Goal: Task Accomplishment & Management: Complete application form

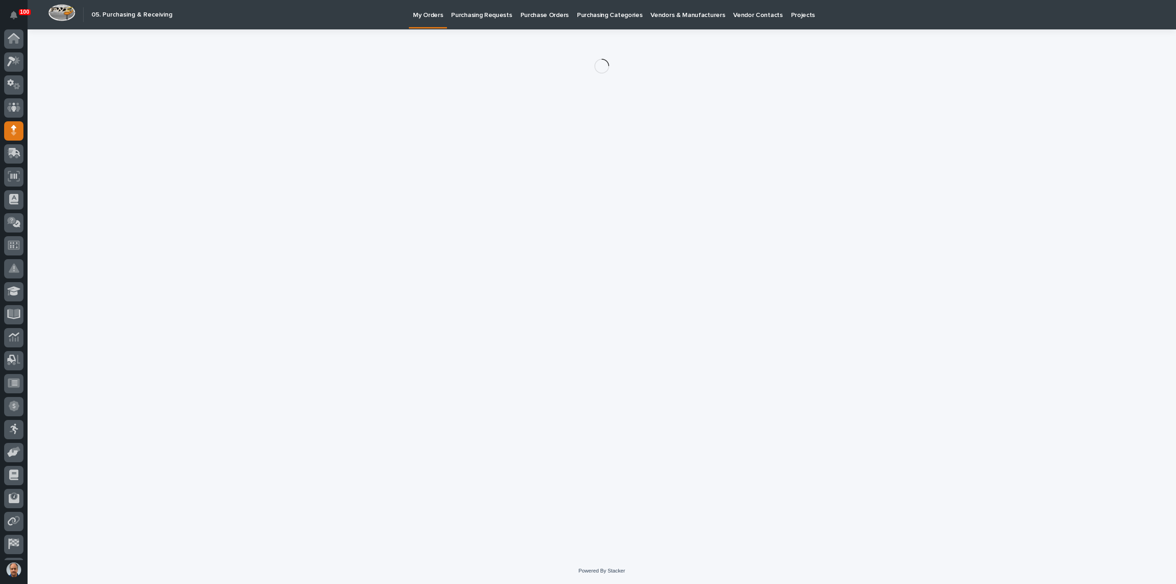
scroll to position [20, 0]
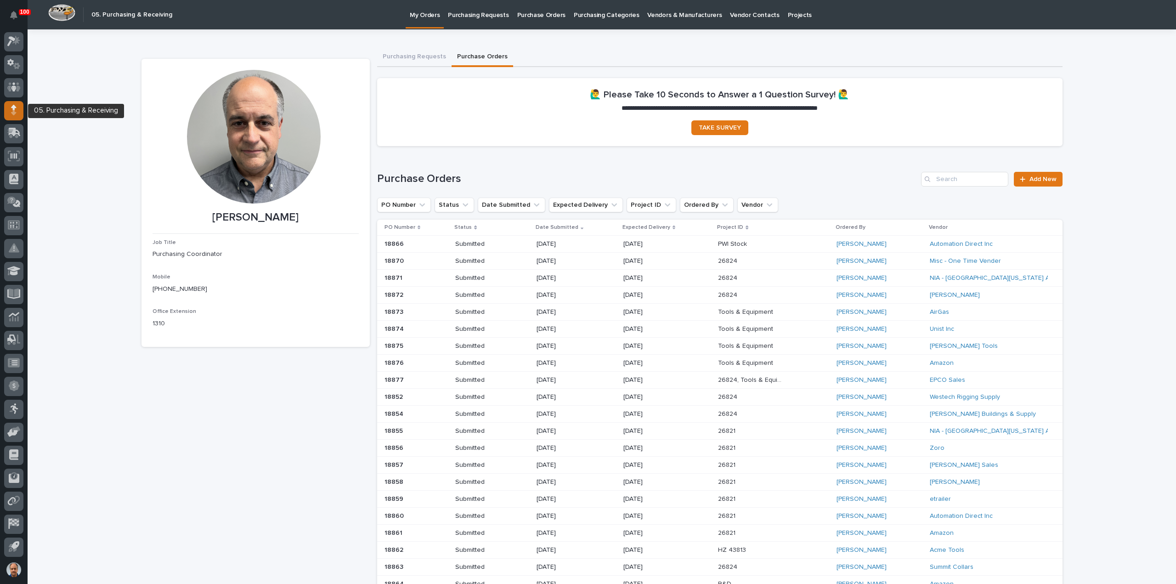
click at [16, 108] on icon at bounding box center [14, 110] width 6 height 11
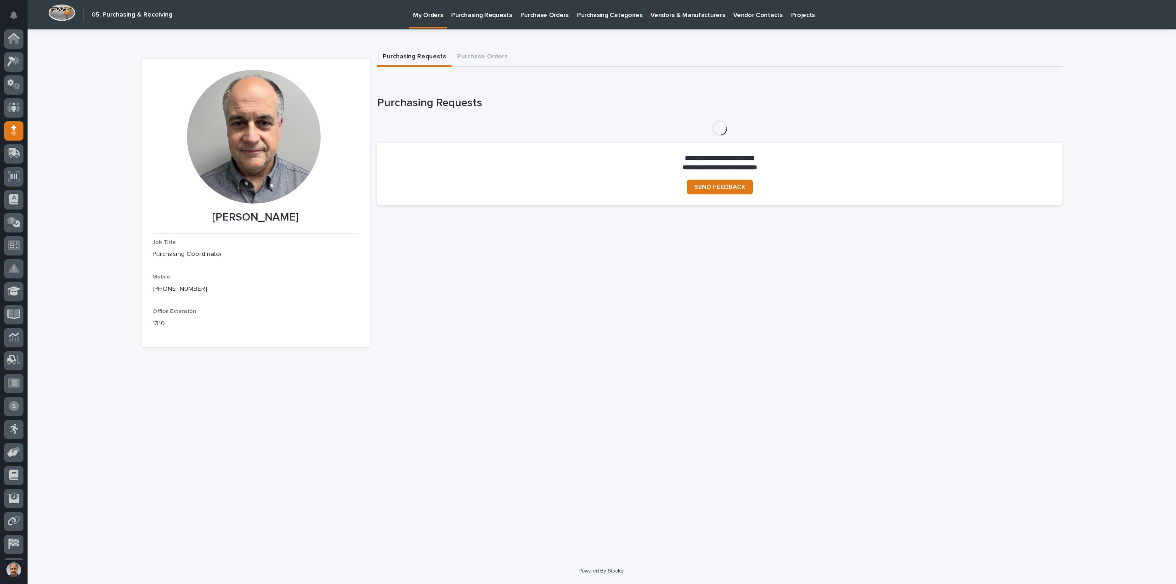
scroll to position [20, 0]
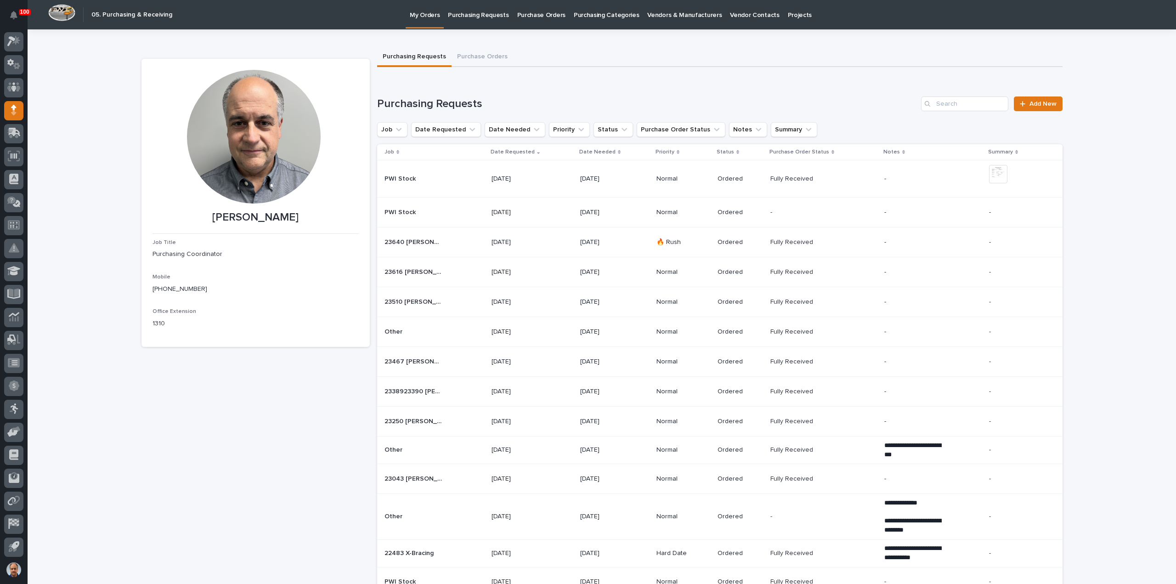
click at [485, 19] on p "Purchasing Requests" at bounding box center [478, 9] width 61 height 19
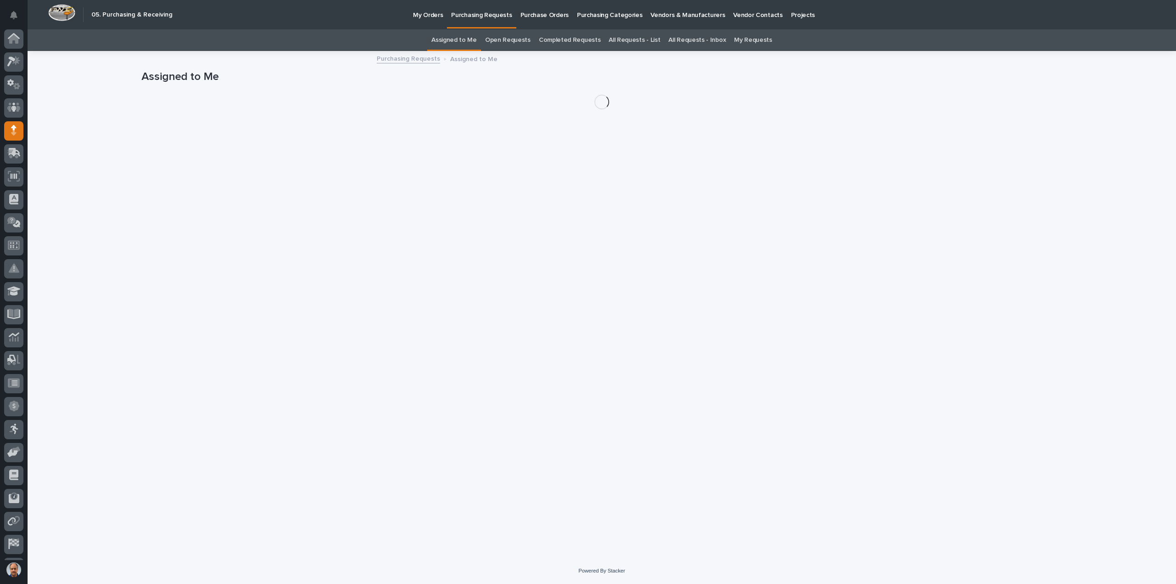
scroll to position [20, 0]
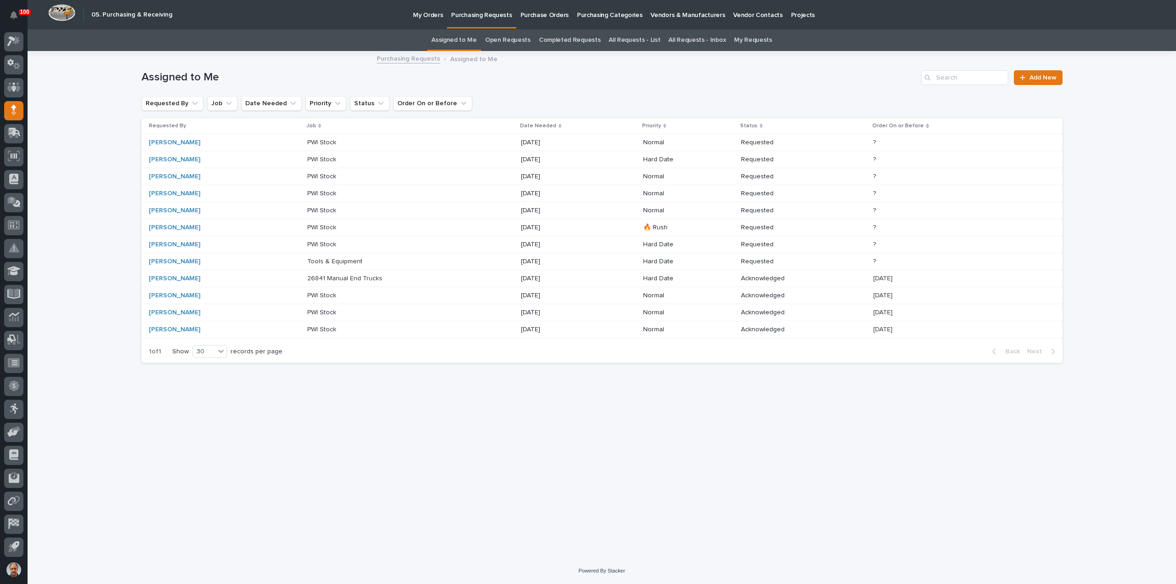
click at [345, 260] on p "Tools & Equipment" at bounding box center [335, 261] width 57 height 10
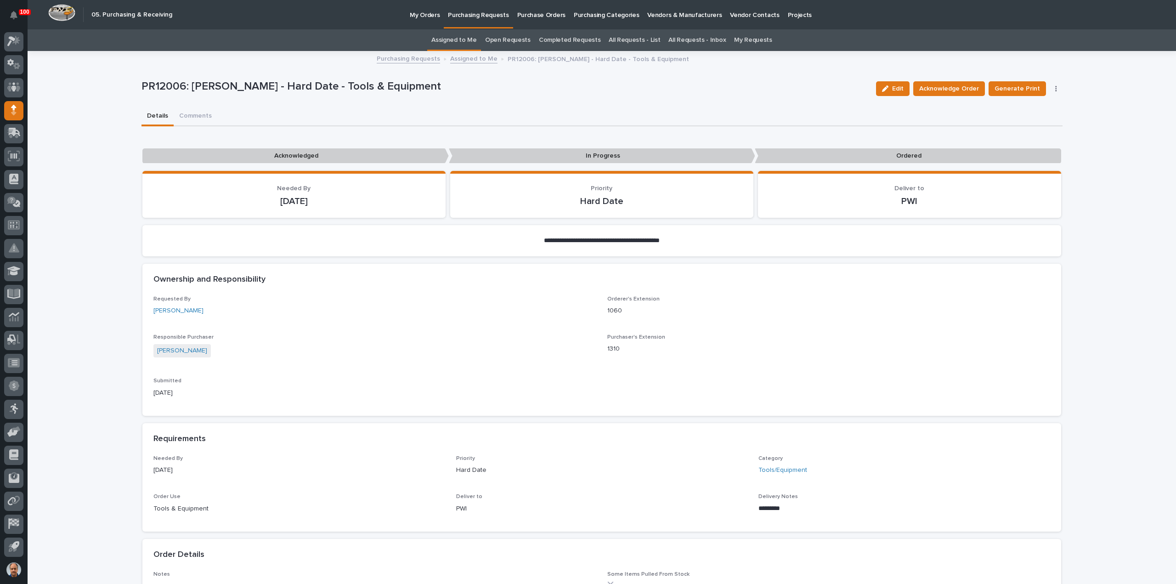
click at [488, 15] on p "Purchasing Requests" at bounding box center [478, 9] width 61 height 19
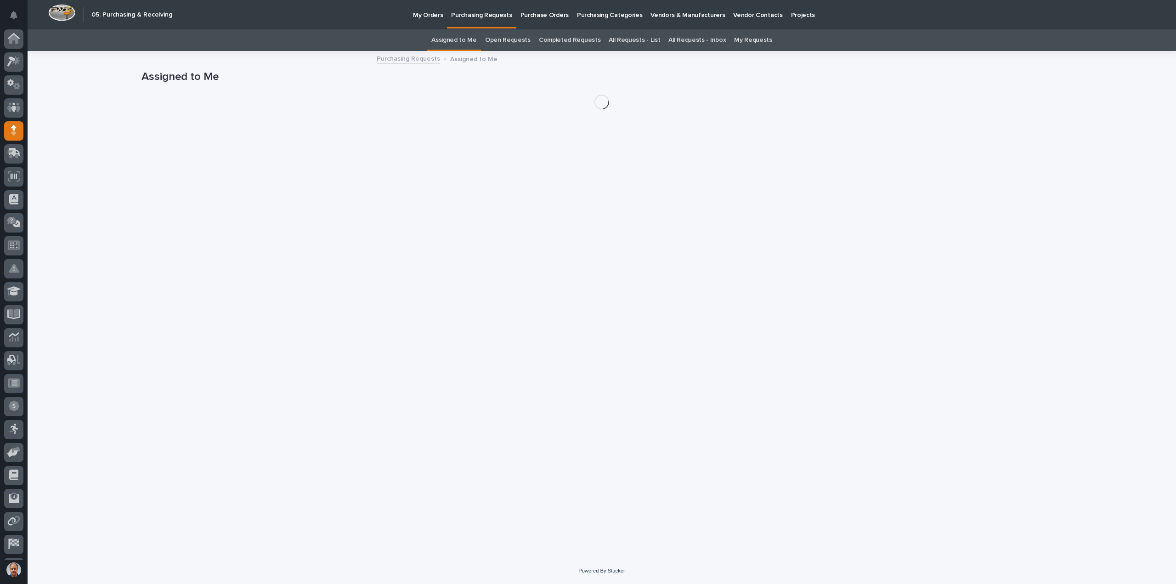
scroll to position [20, 0]
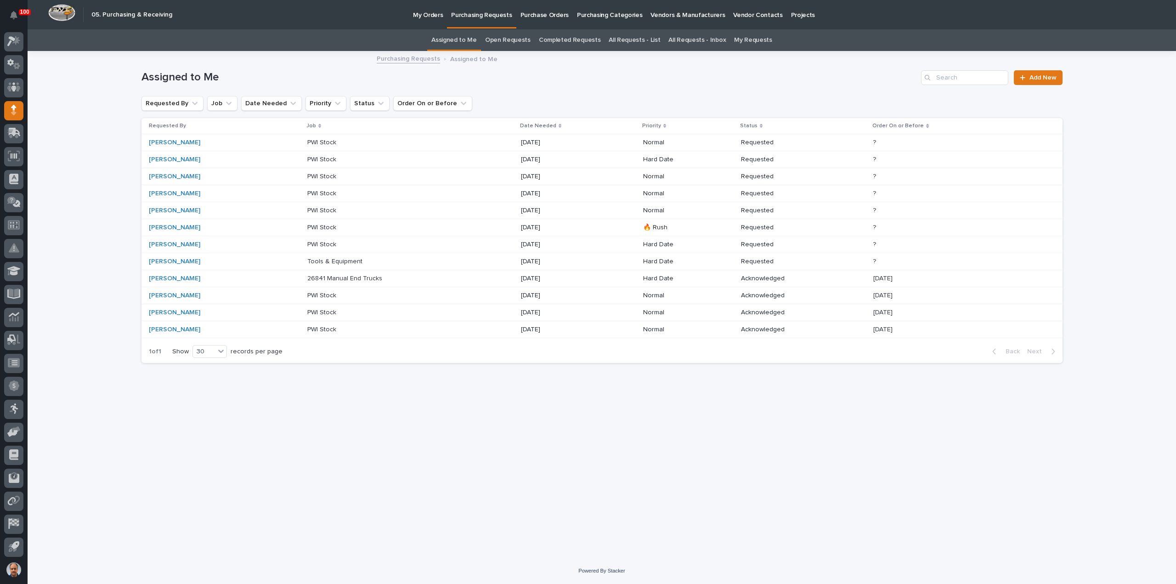
click at [321, 225] on p "PWI Stock" at bounding box center [322, 227] width 31 height 10
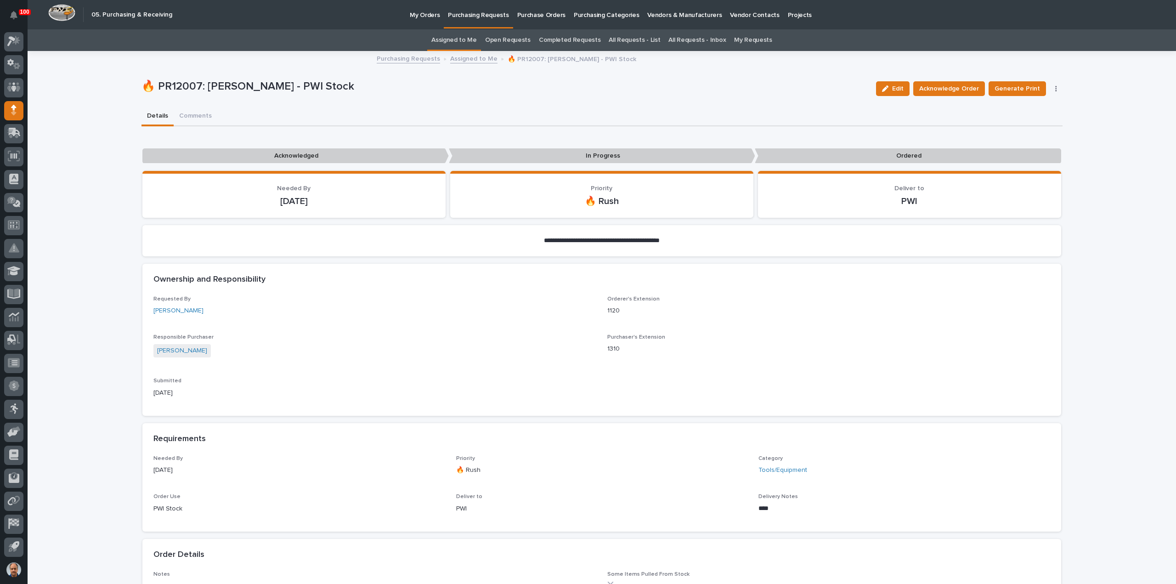
click at [470, 16] on p "Purchasing Requests" at bounding box center [478, 9] width 61 height 19
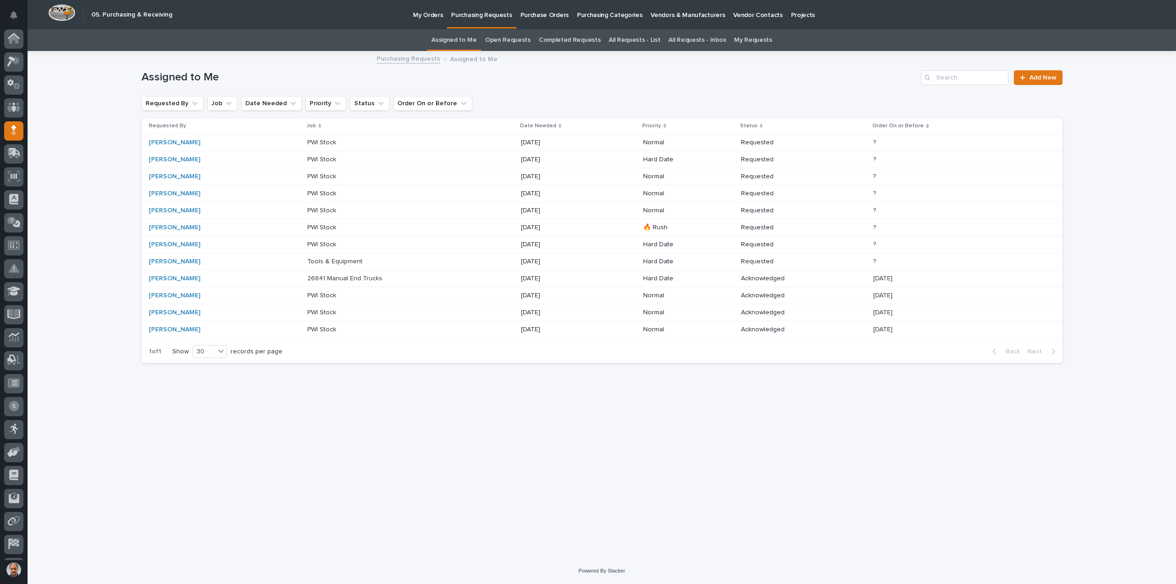
scroll to position [20, 0]
click at [319, 242] on p "PWI Stock" at bounding box center [322, 244] width 31 height 10
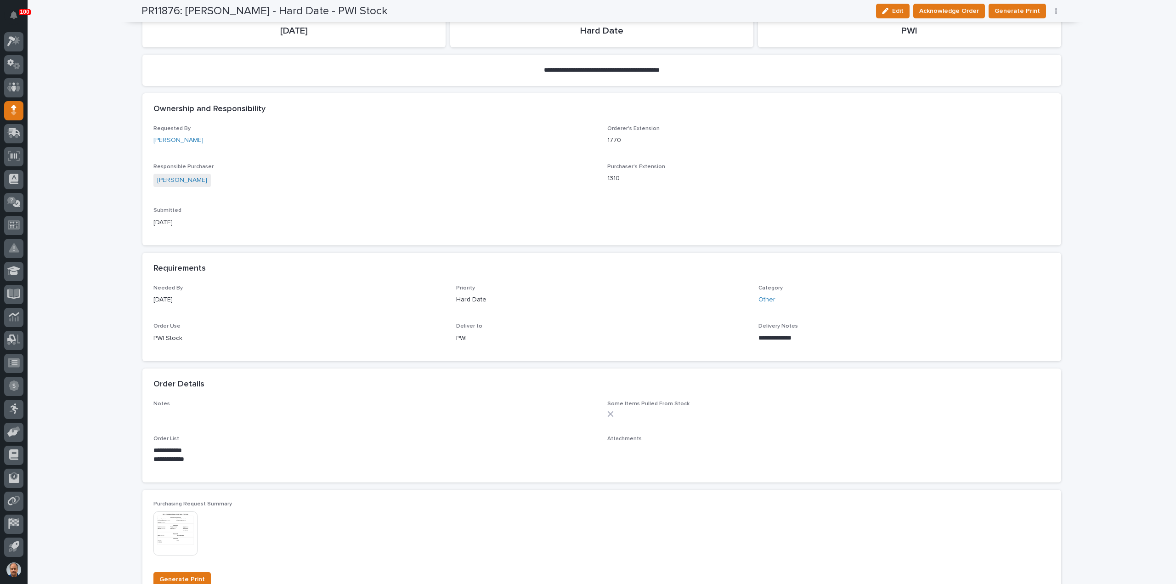
scroll to position [230, 0]
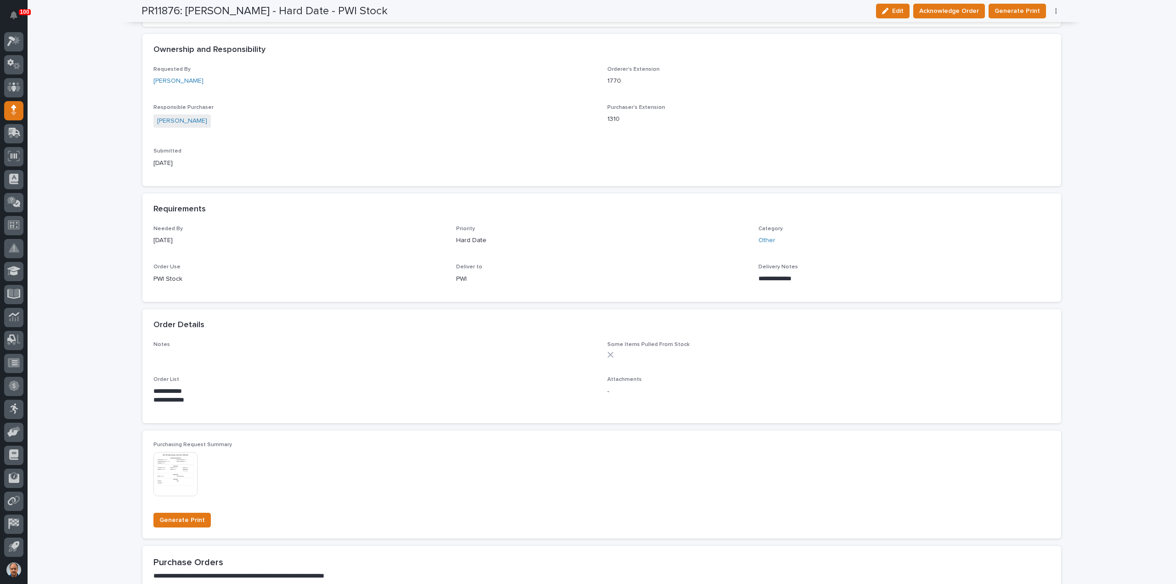
click at [927, 354] on div at bounding box center [828, 355] width 443 height 6
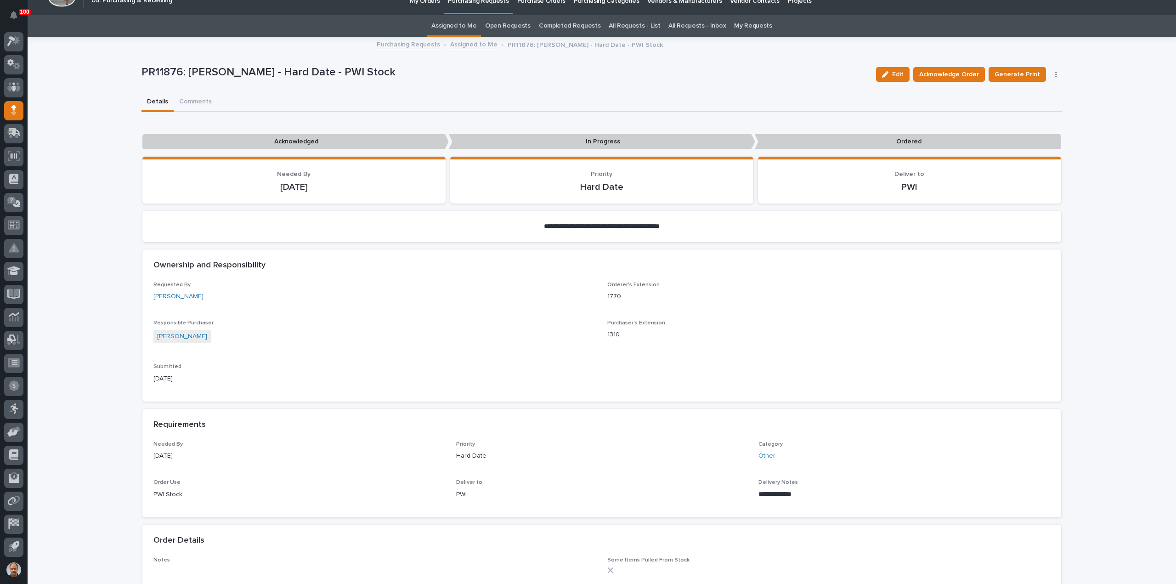
scroll to position [0, 0]
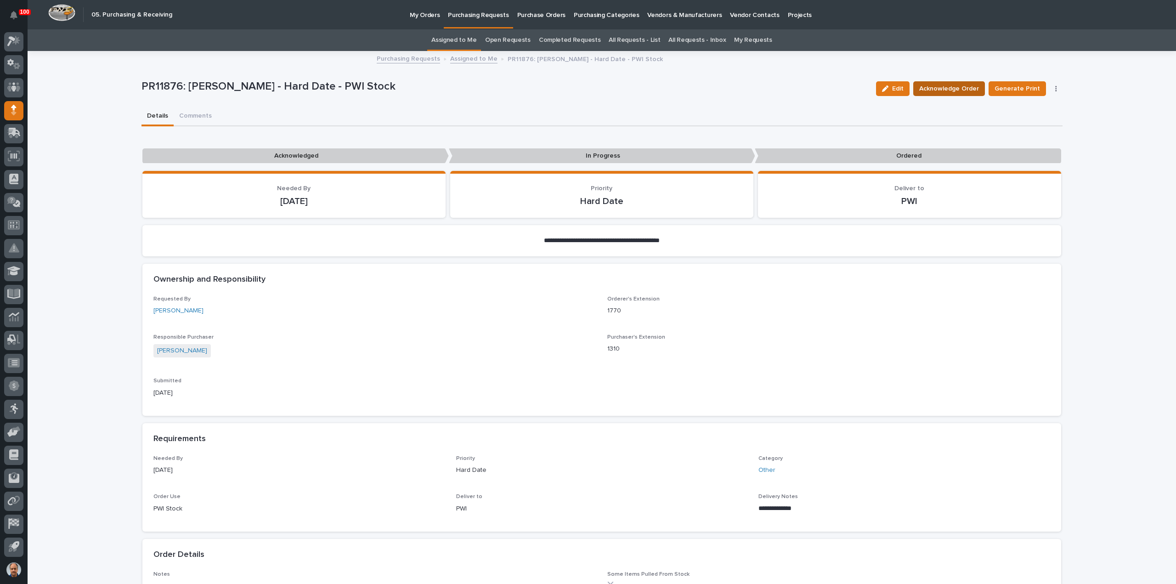
click at [962, 89] on span "Acknowledge Order" at bounding box center [950, 88] width 60 height 11
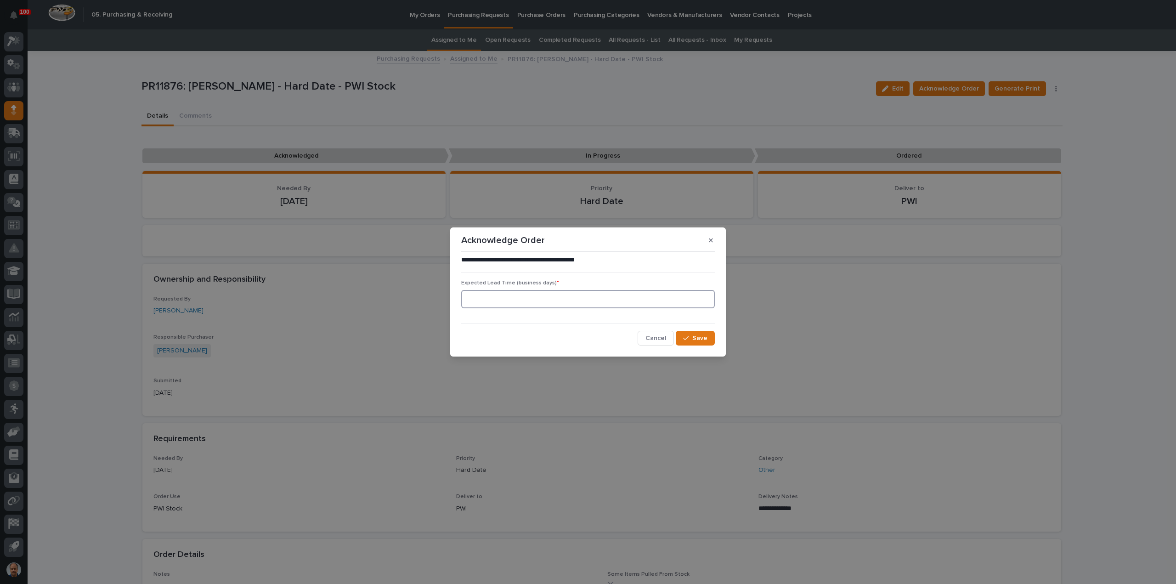
click at [529, 297] on input at bounding box center [588, 299] width 254 height 18
type input "2"
click at [707, 335] on button "Save" at bounding box center [695, 338] width 39 height 15
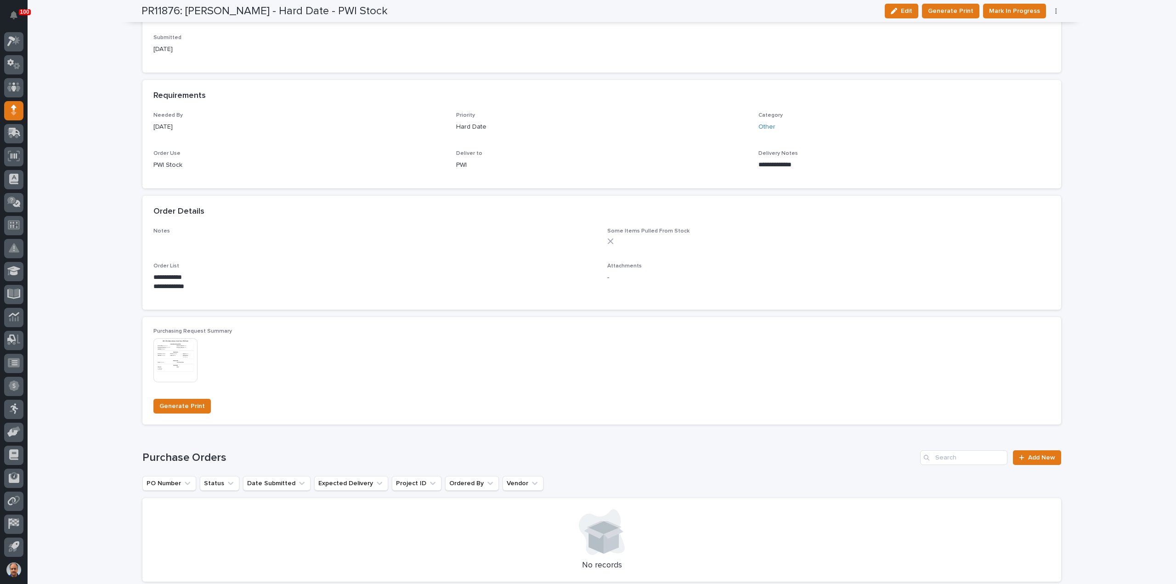
scroll to position [460, 0]
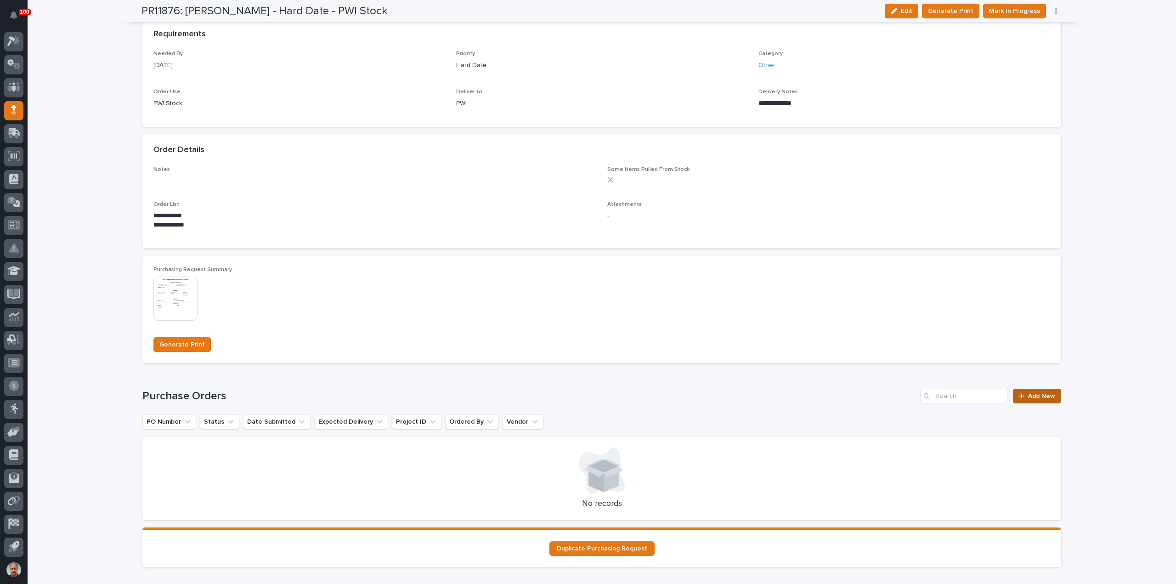
click at [1031, 395] on span "Add New" at bounding box center [1041, 396] width 27 height 6
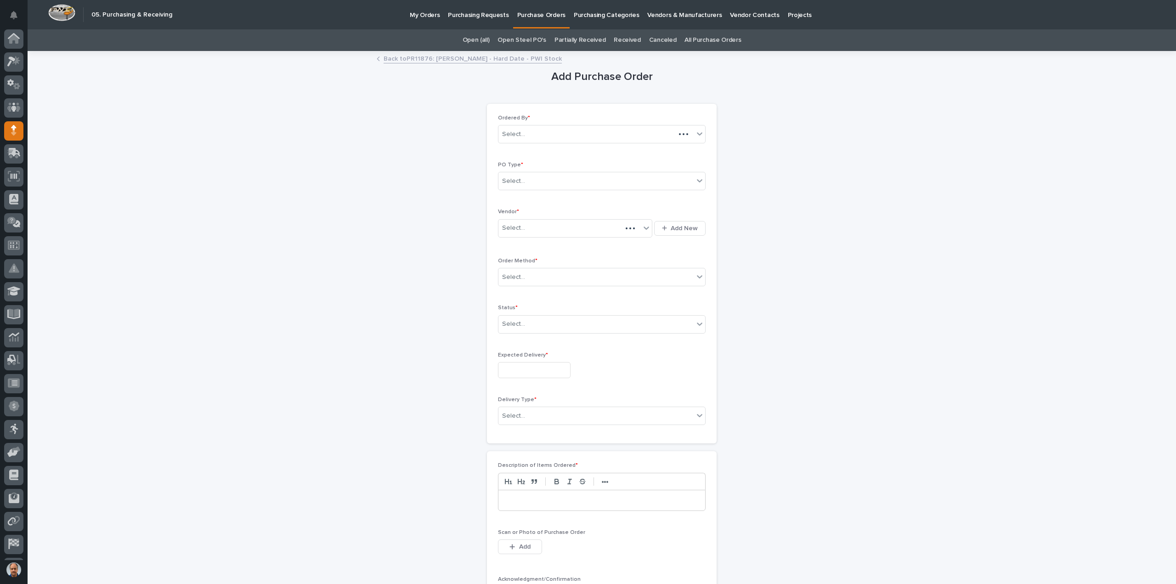
scroll to position [20, 0]
click at [549, 176] on div "Select..." at bounding box center [596, 181] width 195 height 15
click at [531, 214] on div "Paper" at bounding box center [598, 214] width 207 height 16
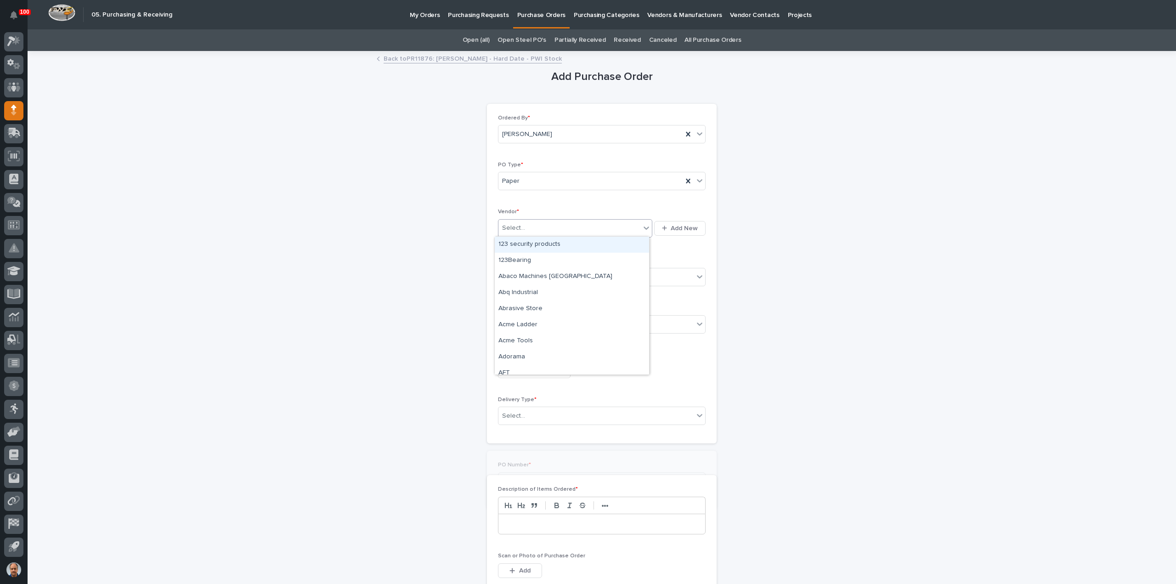
click at [532, 224] on div "Select..." at bounding box center [570, 228] width 142 height 15
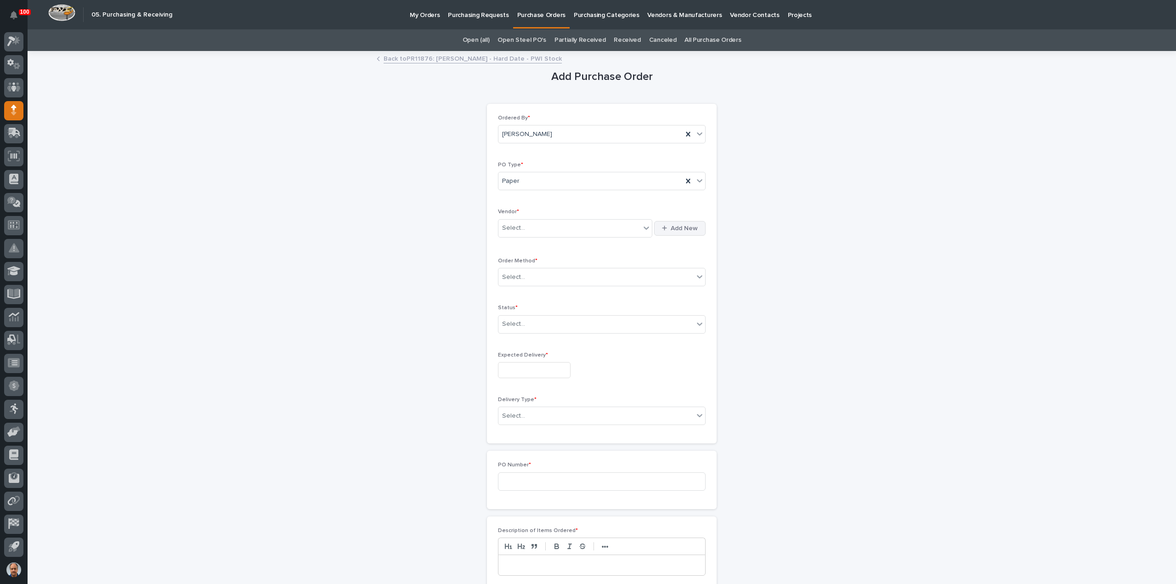
click at [678, 223] on button "Add New" at bounding box center [679, 228] width 51 height 15
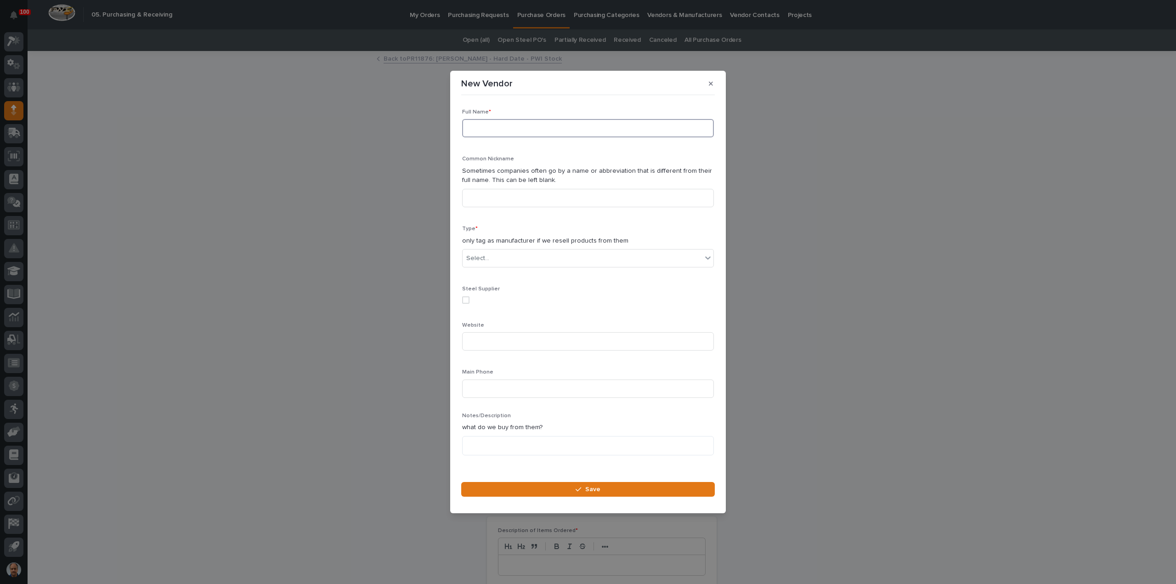
click at [493, 128] on input at bounding box center [588, 128] width 252 height 18
type input "Crown Packaging"
click at [501, 259] on div "Select..." at bounding box center [582, 258] width 239 height 15
click at [500, 273] on div "Supplier" at bounding box center [585, 276] width 244 height 16
click at [506, 343] on input at bounding box center [588, 341] width 252 height 18
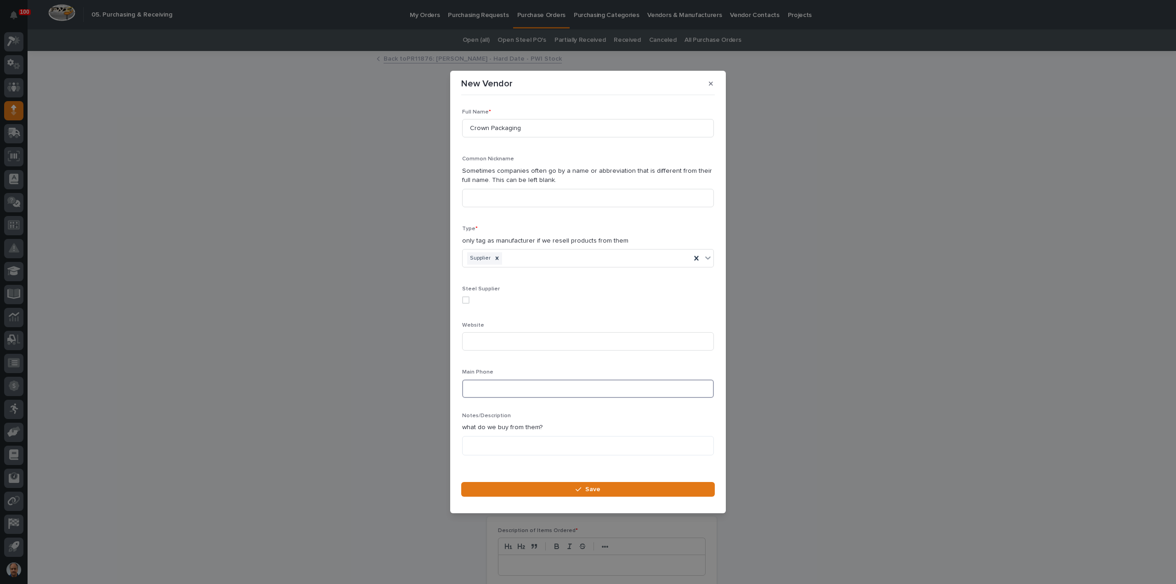
click at [508, 387] on input at bounding box center [588, 389] width 252 height 18
click at [495, 200] on input at bounding box center [588, 198] width 252 height 18
drag, startPoint x: 545, startPoint y: 206, endPoint x: 466, endPoint y: 194, distance: 79.9
click at [449, 196] on div "New Vendor Loading... Saving… Loading... Saving… Loading... Saving… Full Name *…" at bounding box center [588, 292] width 1176 height 584
type input "[DOMAIN_NAME]"
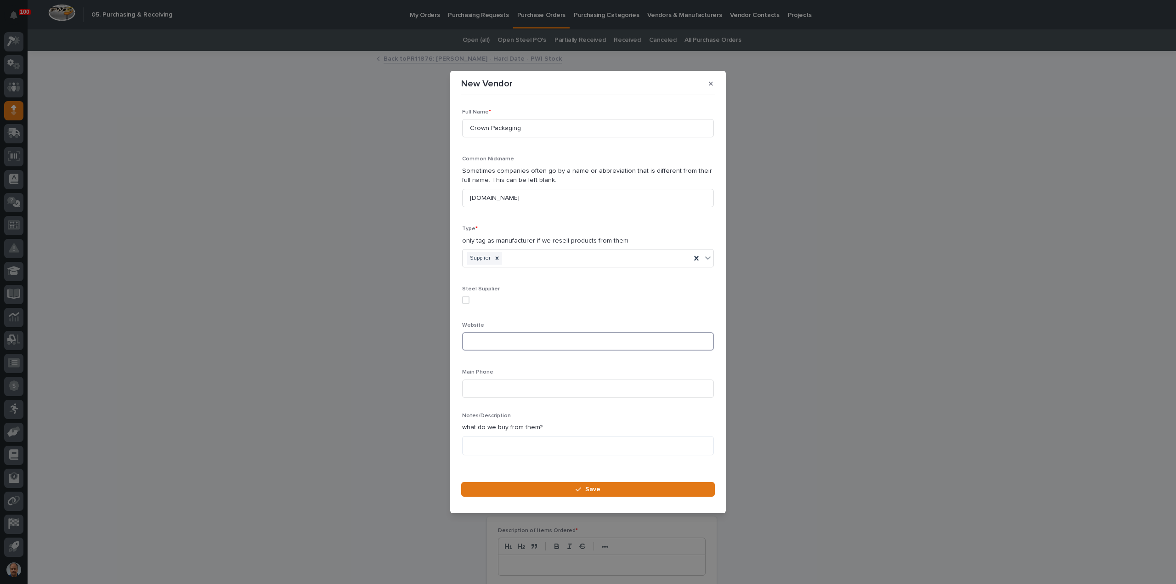
click at [486, 343] on input at bounding box center [588, 341] width 252 height 18
paste input "[DOMAIN_NAME]"
type input "[DOMAIN_NAME]"
drag, startPoint x: 540, startPoint y: 200, endPoint x: 440, endPoint y: 196, distance: 100.7
click at [440, 196] on div "New Vendor Loading... Saving… Loading... Saving… Loading... Saving… Full Name *…" at bounding box center [588, 292] width 1176 height 584
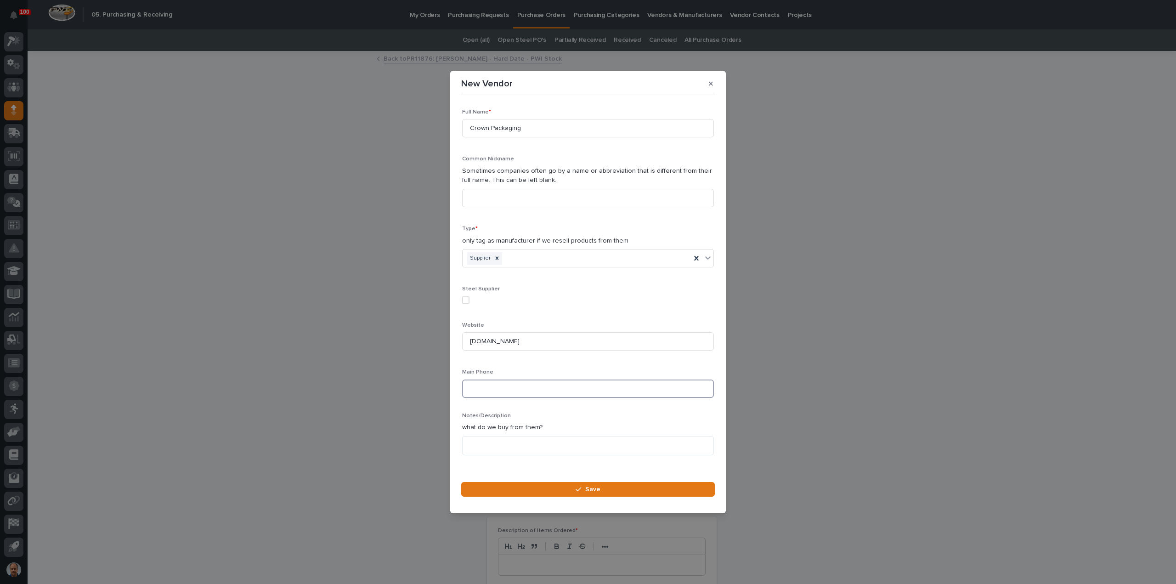
click at [498, 382] on input at bounding box center [588, 389] width 252 height 18
type input "[PHONE_NUMBER]"
click at [531, 446] on textarea at bounding box center [588, 445] width 252 height 19
type textarea "*"
type textarea "**********"
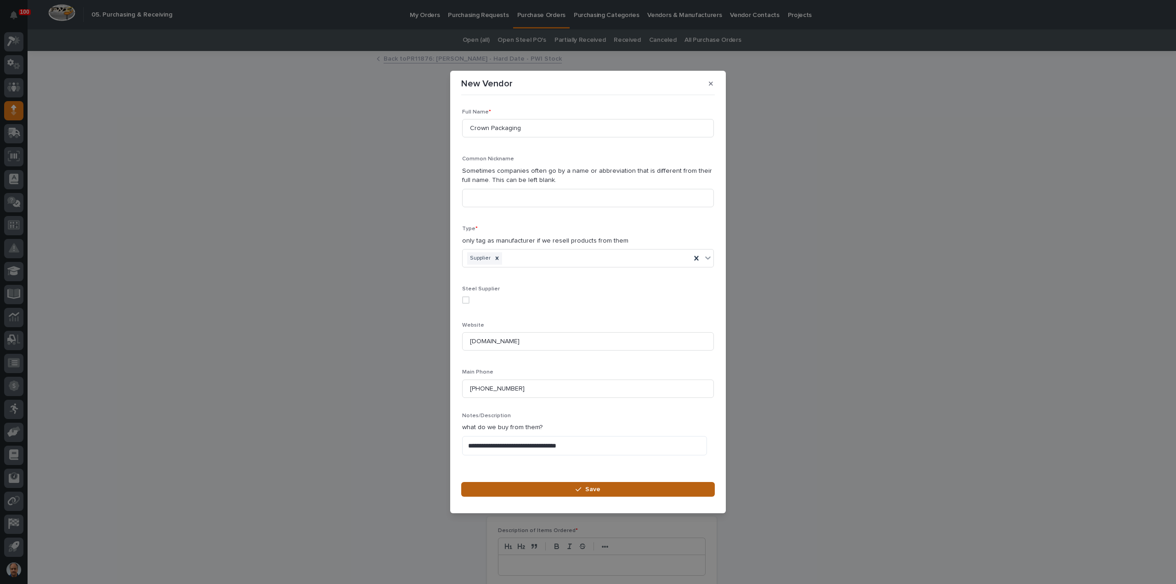
click at [581, 489] on icon "button" at bounding box center [579, 489] width 6 height 6
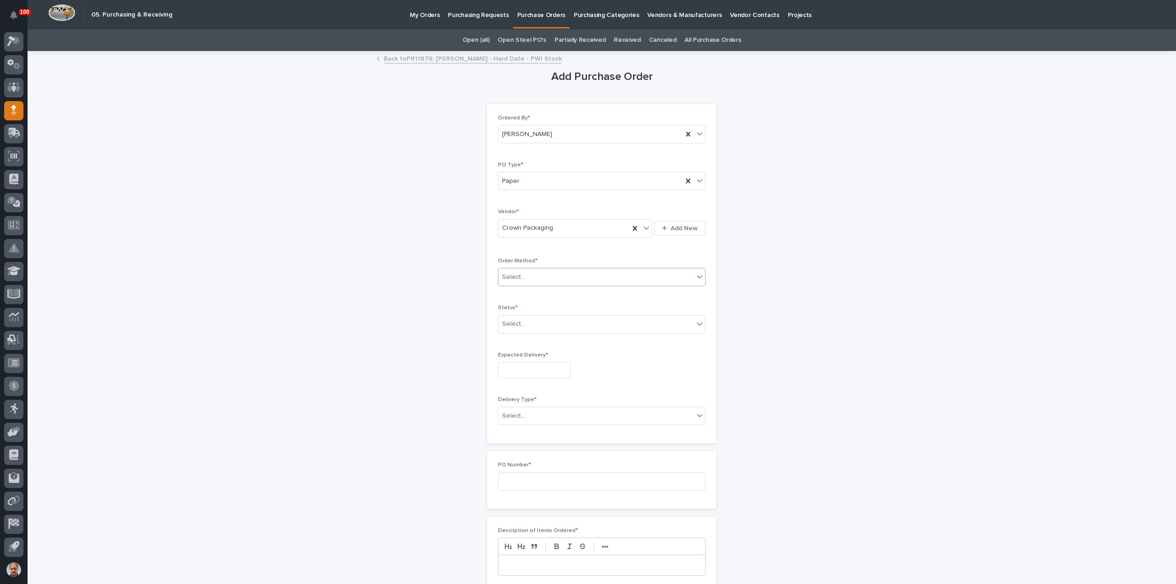
click at [538, 275] on div "Select..." at bounding box center [596, 277] width 195 height 15
click at [523, 294] on div "Online Order" at bounding box center [598, 293] width 207 height 16
click at [535, 276] on span "Online Order" at bounding box center [521, 277] width 39 height 10
click at [509, 312] on div "Email" at bounding box center [598, 309] width 207 height 16
click at [527, 323] on div "Select..." at bounding box center [596, 324] width 195 height 15
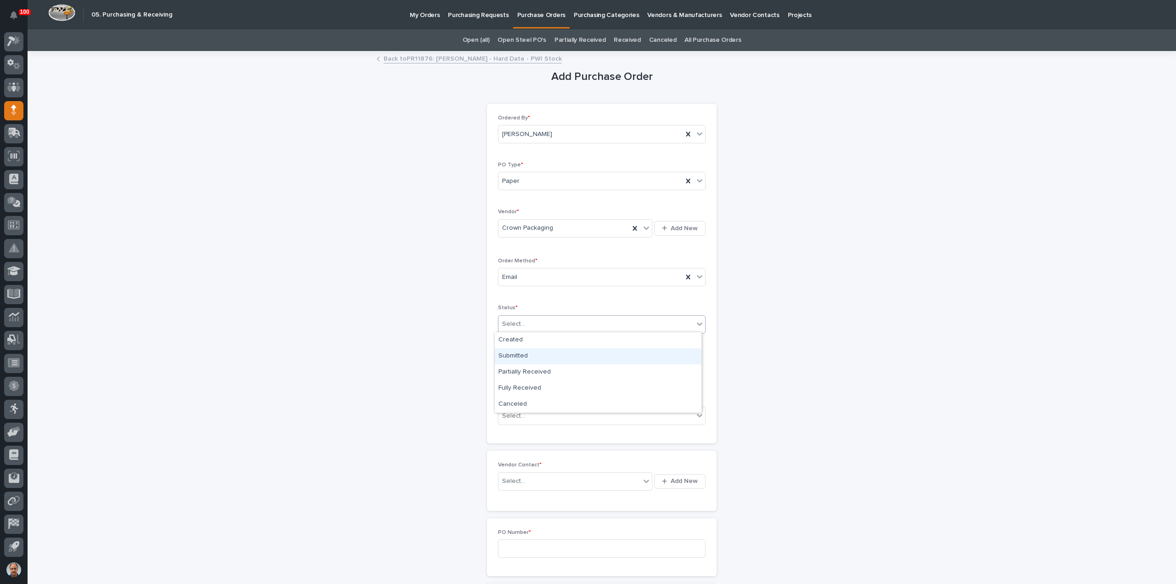
click at [521, 354] on div "Submitted" at bounding box center [598, 356] width 207 height 16
click at [528, 370] on input "text" at bounding box center [534, 370] width 73 height 16
click at [560, 323] on div "29" at bounding box center [558, 323] width 12 height 12
type input "**********"
click at [531, 413] on div "Select..." at bounding box center [596, 416] width 195 height 15
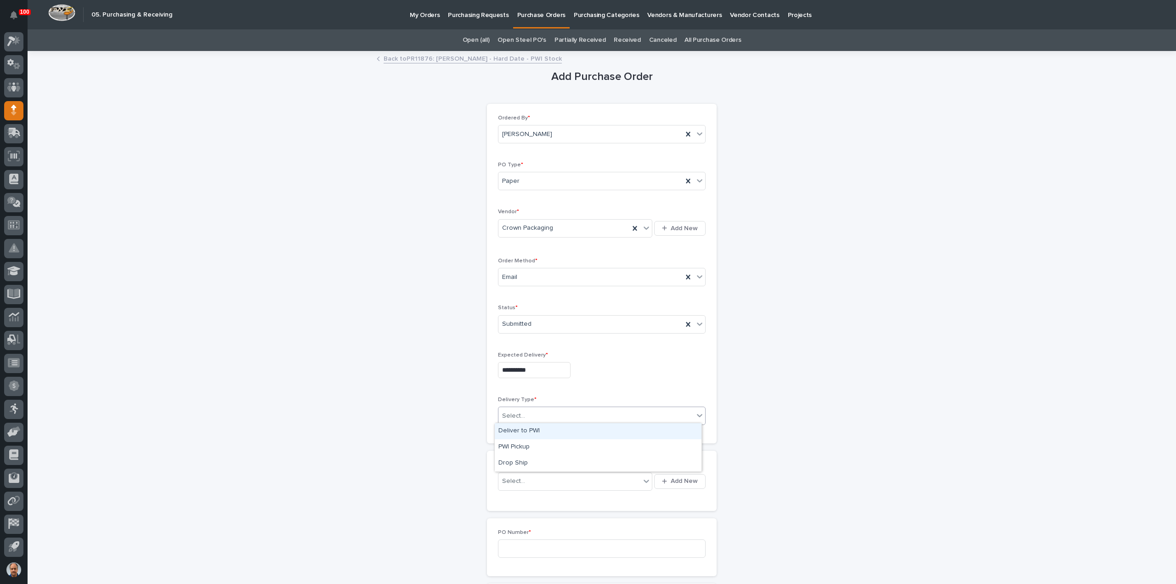
click at [528, 429] on div "Deliver to PWI" at bounding box center [598, 431] width 207 height 16
click at [542, 478] on div "Select..." at bounding box center [570, 481] width 142 height 15
click at [673, 477] on span "Add New" at bounding box center [684, 481] width 27 height 8
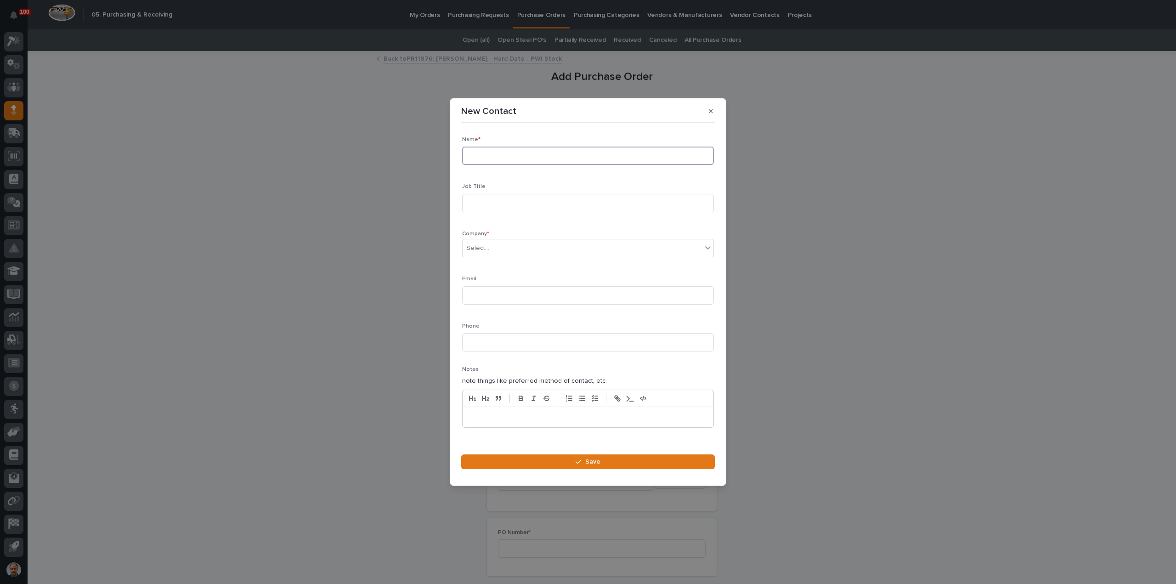
click at [507, 156] on input at bounding box center [588, 156] width 252 height 18
type input "[PERSON_NAME]"
type input "Sales"
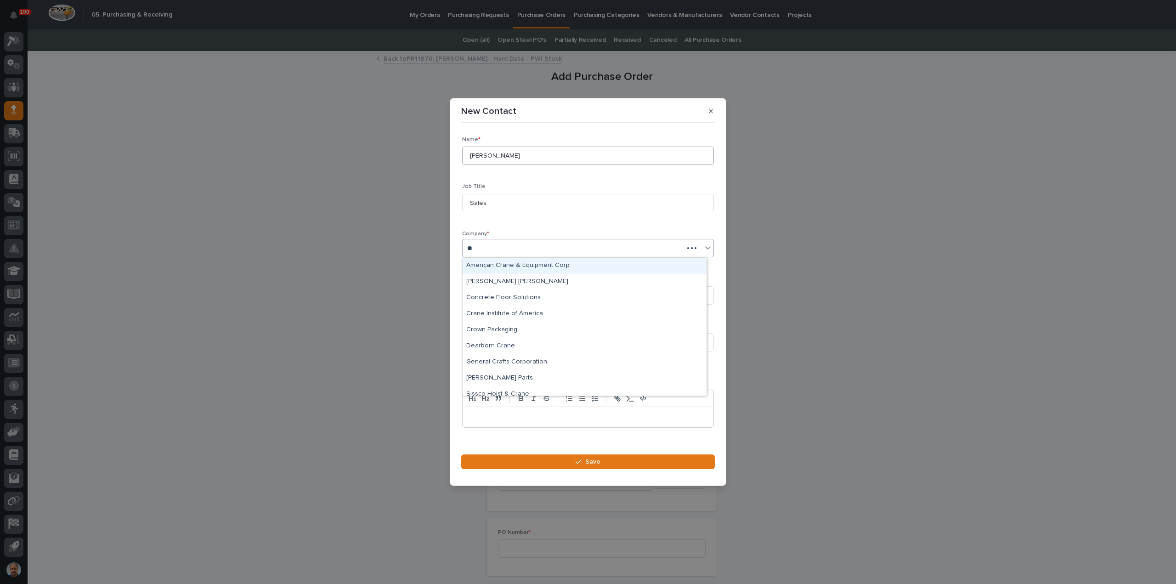
type input "***"
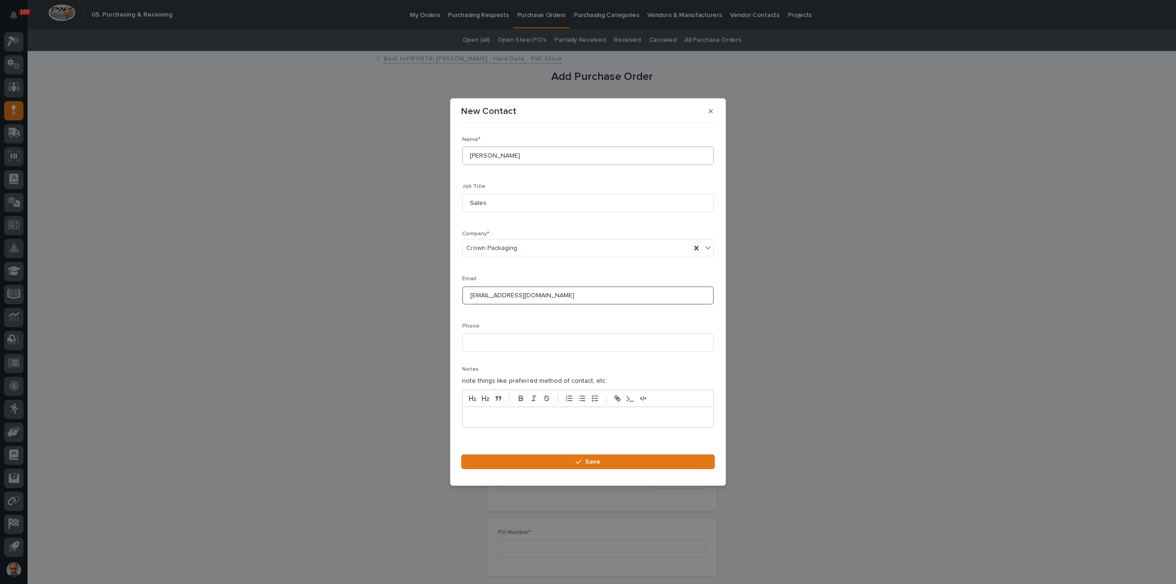
type input "[EMAIL_ADDRESS][DOMAIN_NAME]"
type input "[PHONE_NUMBER]"
click at [585, 460] on div "button" at bounding box center [580, 462] width 9 height 6
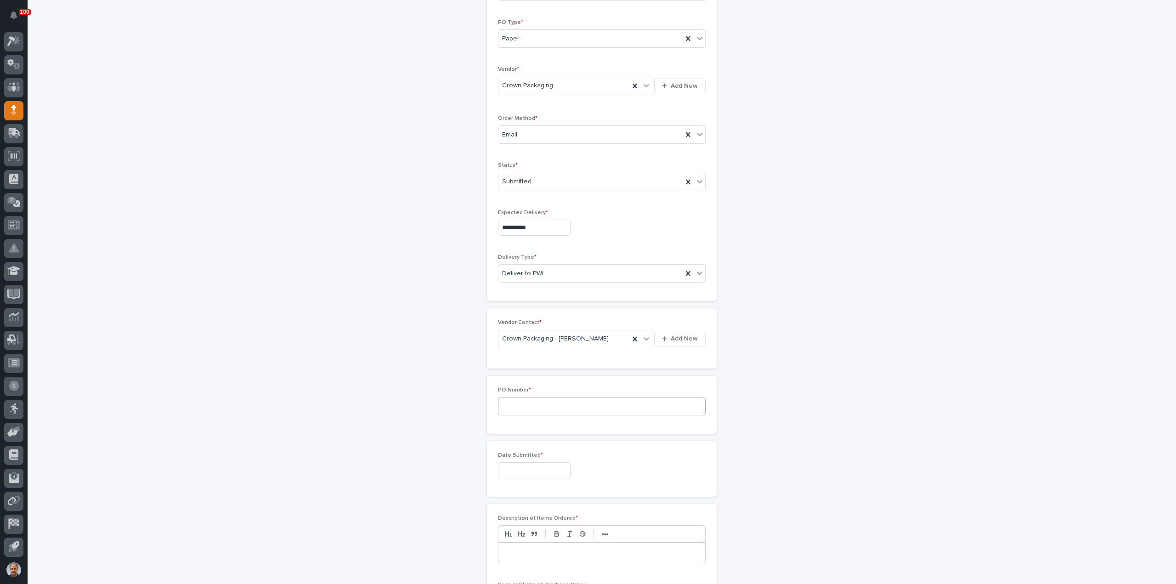
scroll to position [184, 0]
click at [568, 362] on input at bounding box center [602, 365] width 208 height 18
click at [542, 356] on input at bounding box center [602, 365] width 208 height 18
type input "18879"
click at [534, 426] on input "text" at bounding box center [534, 429] width 73 height 16
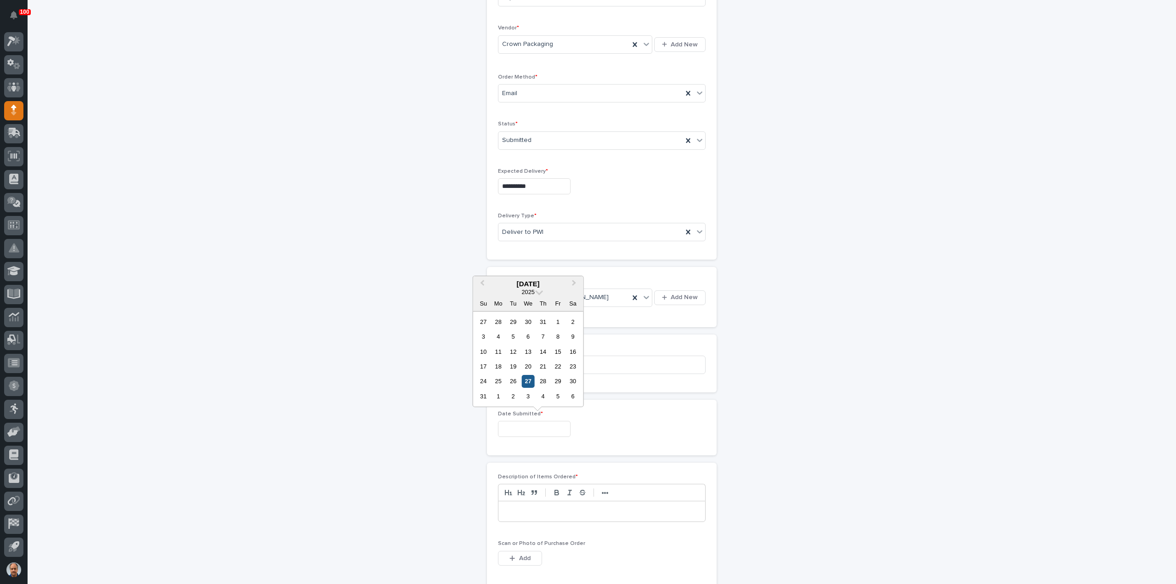
click at [527, 380] on div "27" at bounding box center [528, 381] width 12 height 12
type input "**********"
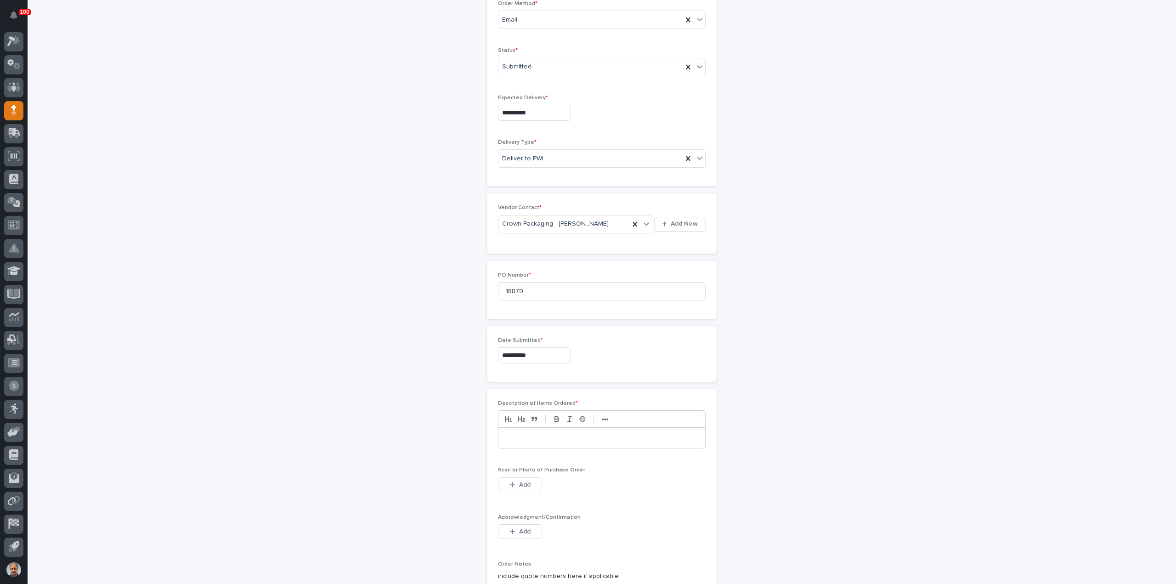
scroll to position [322, 0]
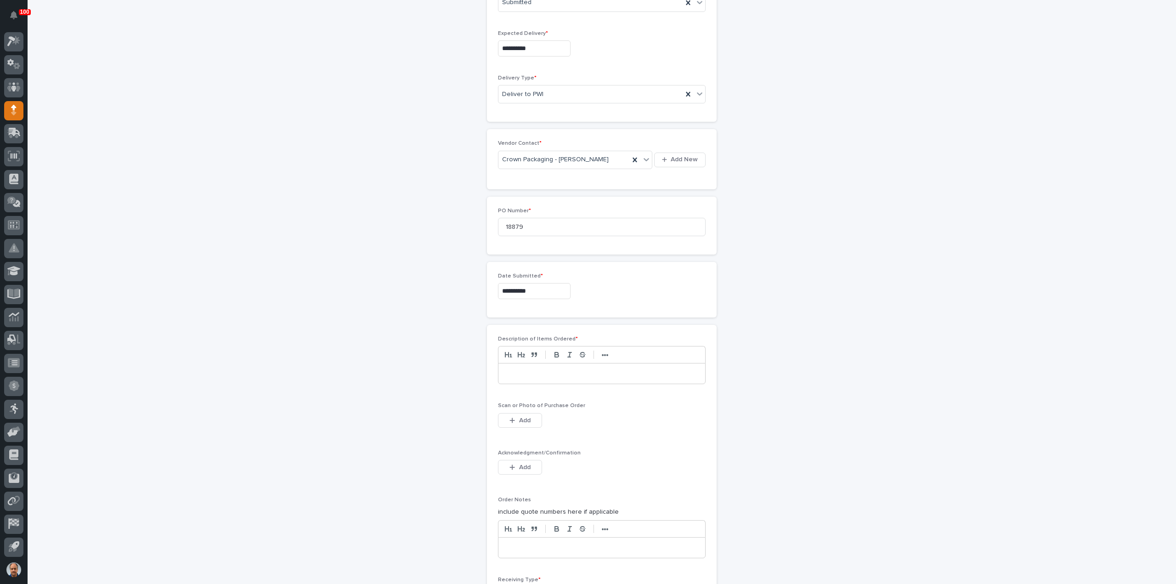
click at [531, 375] on p at bounding box center [601, 373] width 193 height 9
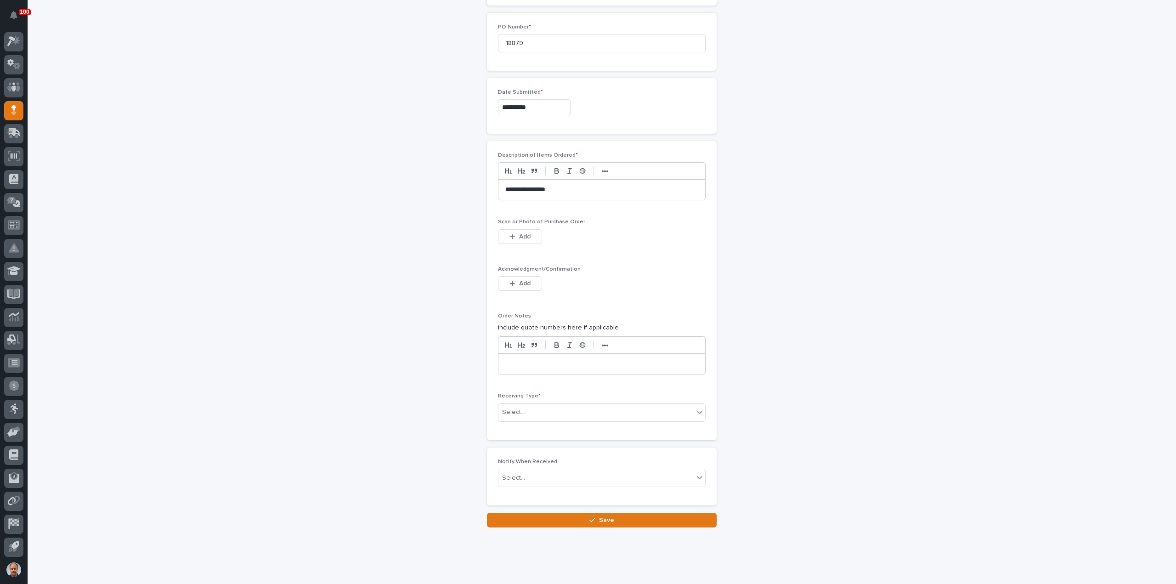
scroll to position [517, 0]
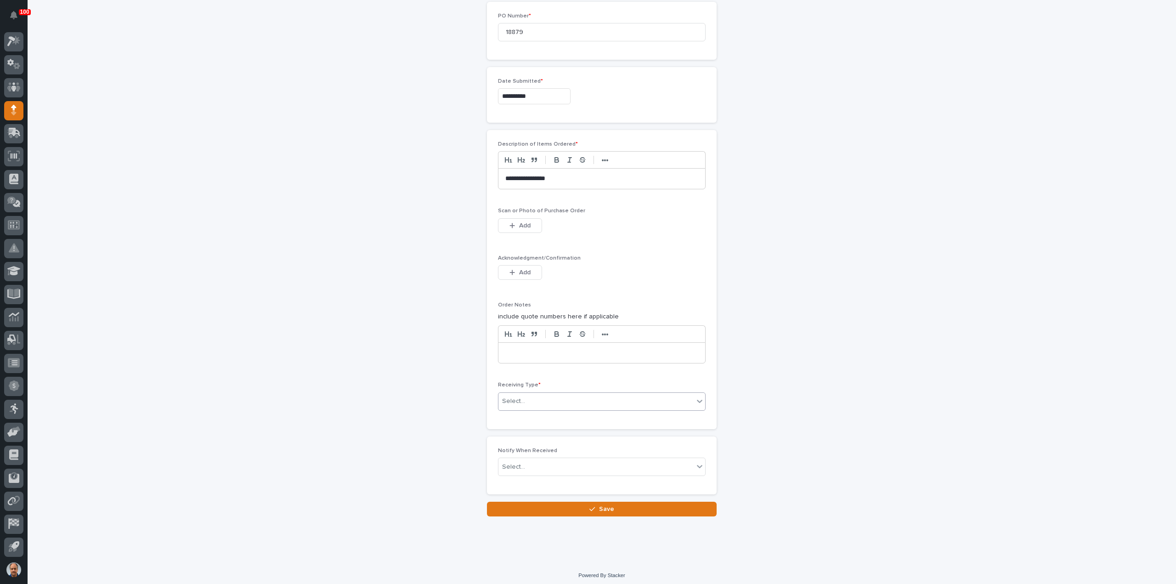
click at [541, 394] on div "Select..." at bounding box center [596, 401] width 195 height 15
click at [547, 429] on div "Place on Receiving Shelf" at bounding box center [598, 431] width 207 height 16
click at [593, 502] on button "Save" at bounding box center [602, 509] width 230 height 15
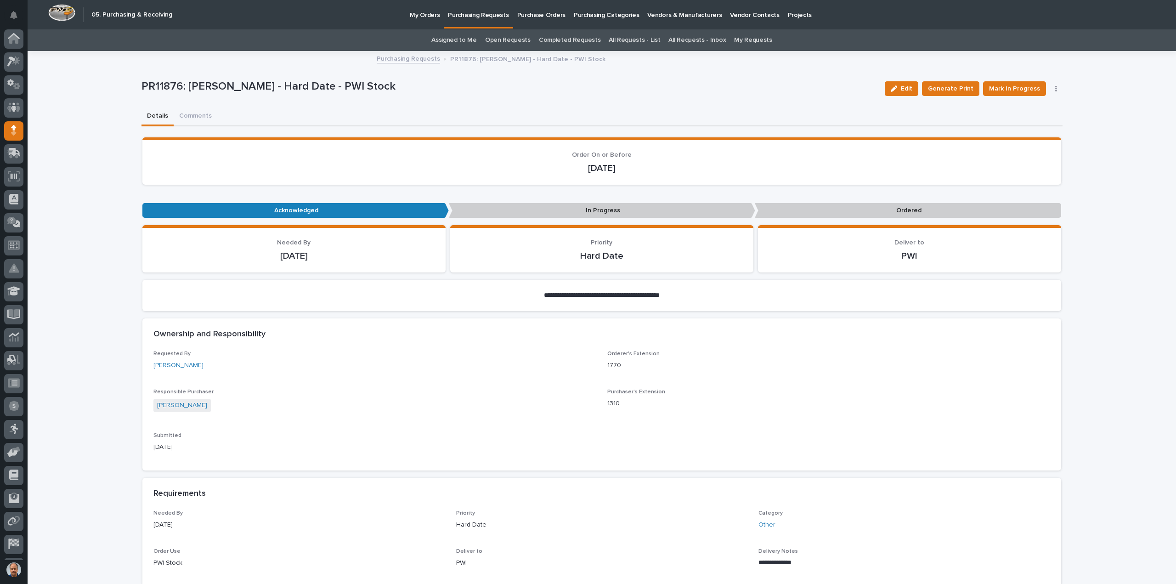
scroll to position [20, 0]
click at [1005, 87] on span "Mark In Progress" at bounding box center [1014, 88] width 51 height 11
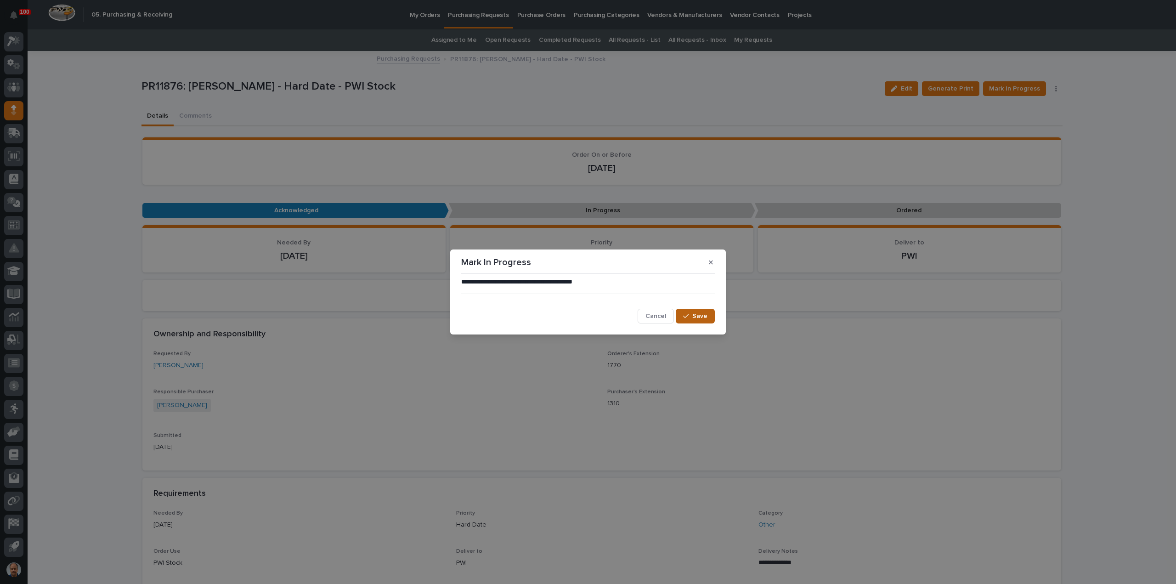
click at [698, 315] on span "Save" at bounding box center [700, 316] width 15 height 8
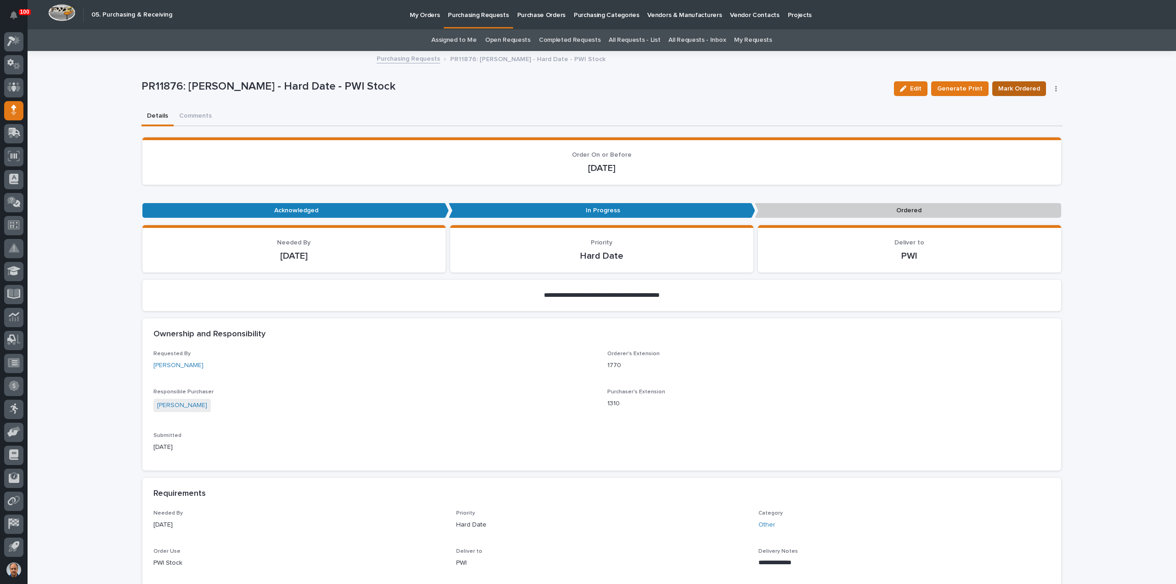
click at [1014, 87] on span "Mark Ordered" at bounding box center [1020, 88] width 42 height 11
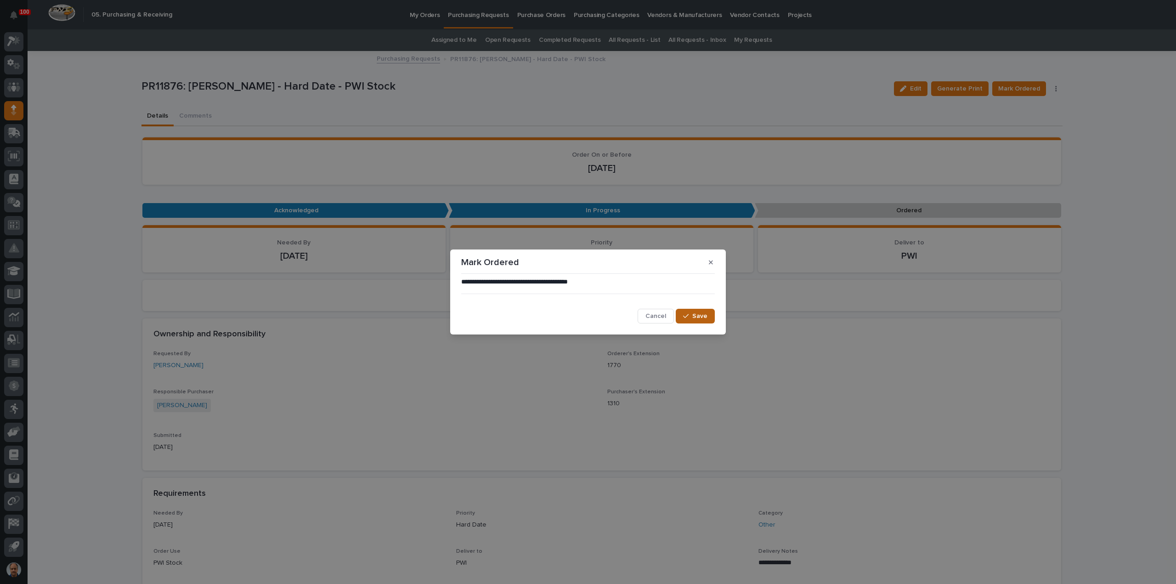
click at [705, 311] on button "Save" at bounding box center [695, 316] width 39 height 15
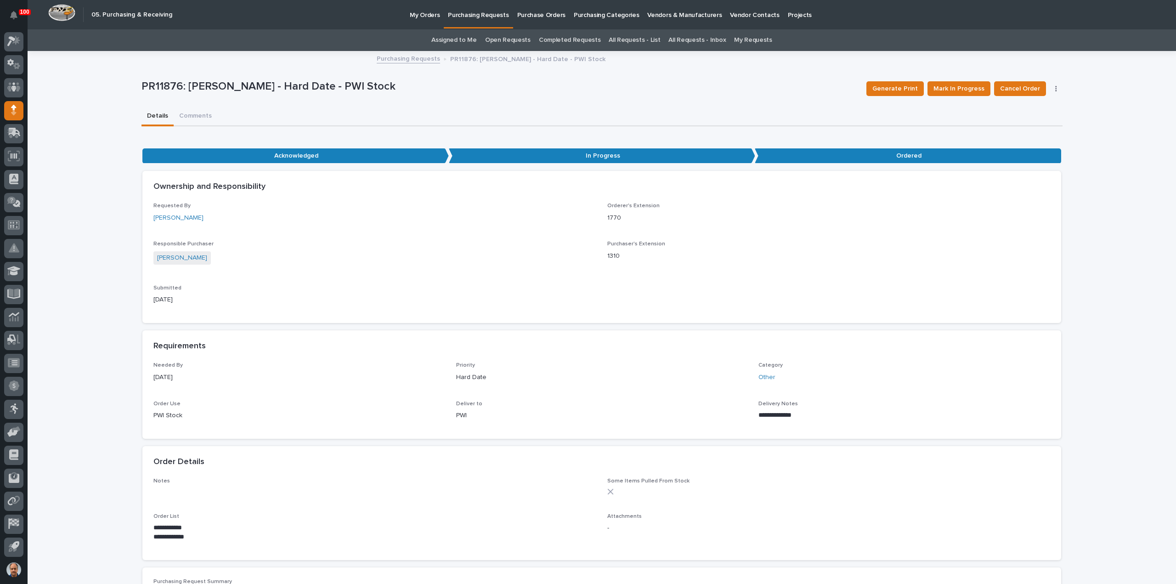
click at [485, 14] on p "Purchasing Requests" at bounding box center [478, 9] width 61 height 19
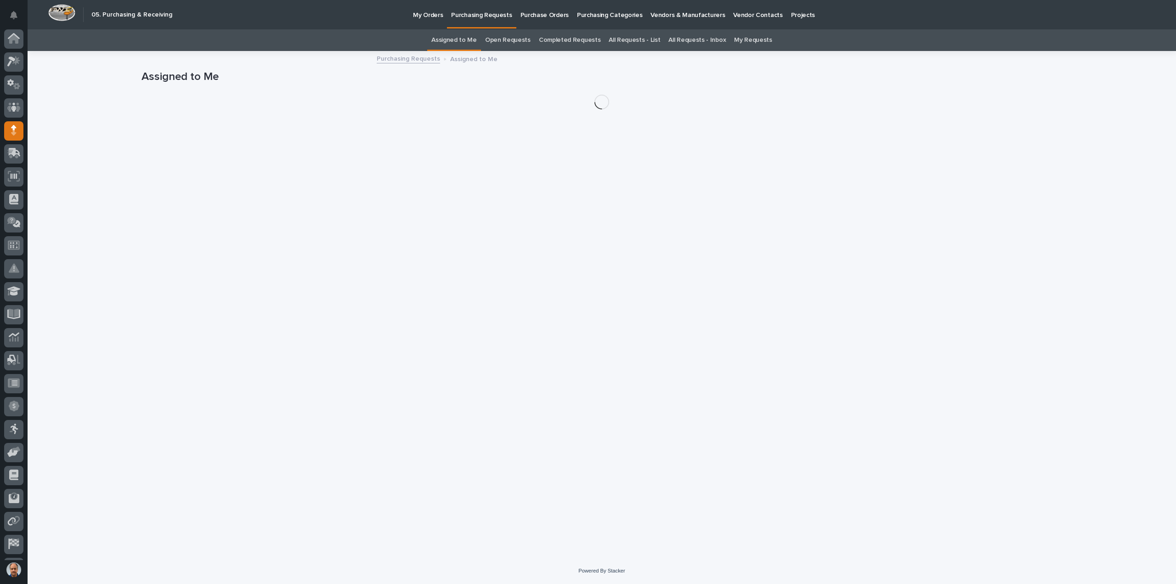
scroll to position [20, 0]
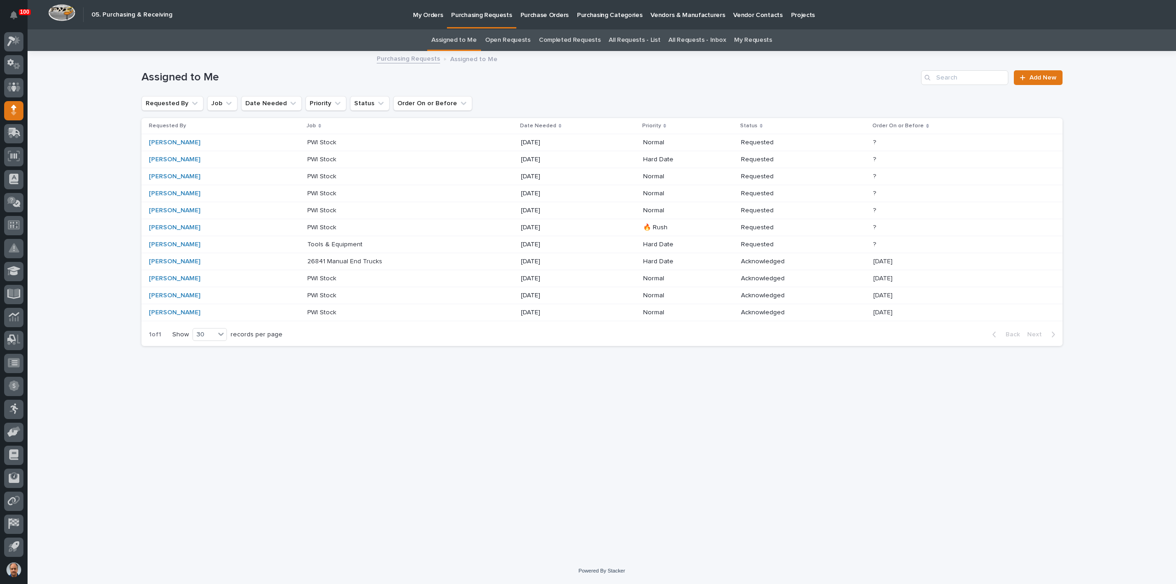
click at [429, 14] on p "My Orders" at bounding box center [428, 9] width 30 height 19
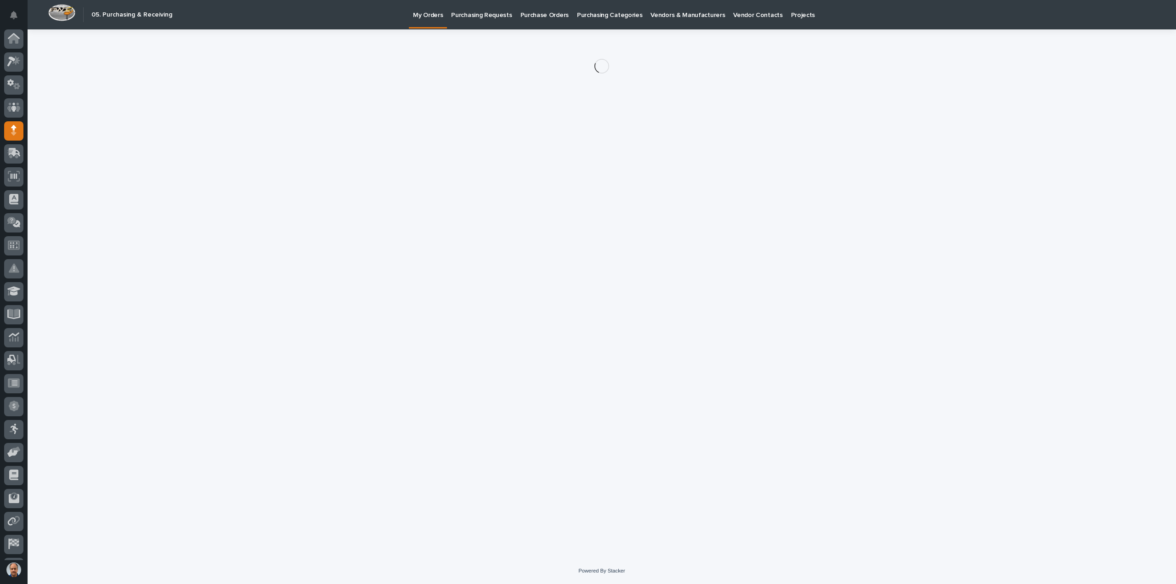
scroll to position [20, 0]
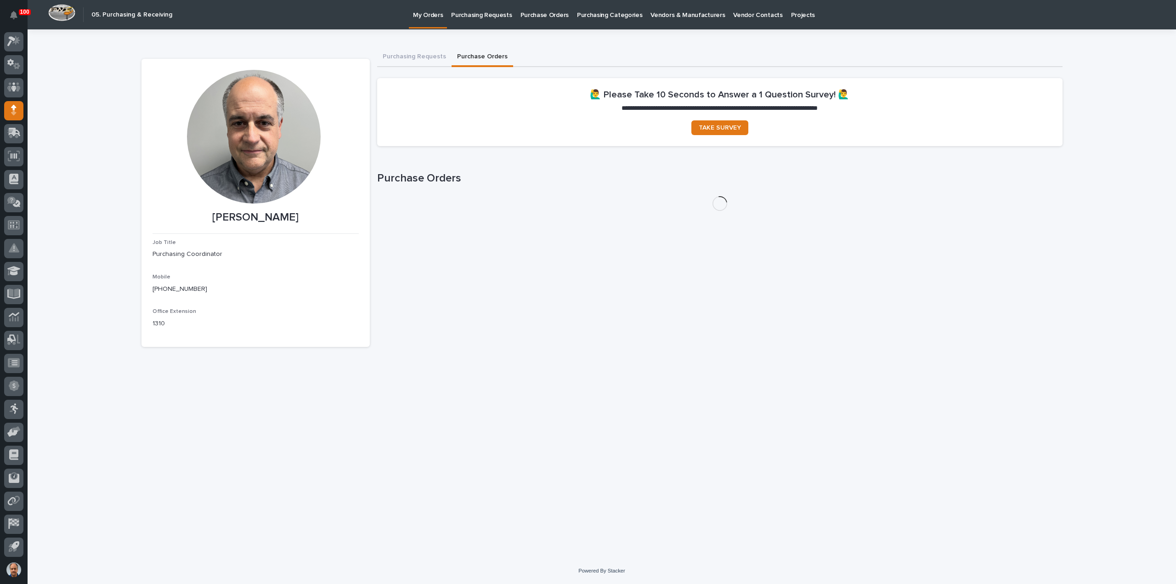
click at [471, 56] on button "Purchase Orders" at bounding box center [483, 57] width 62 height 19
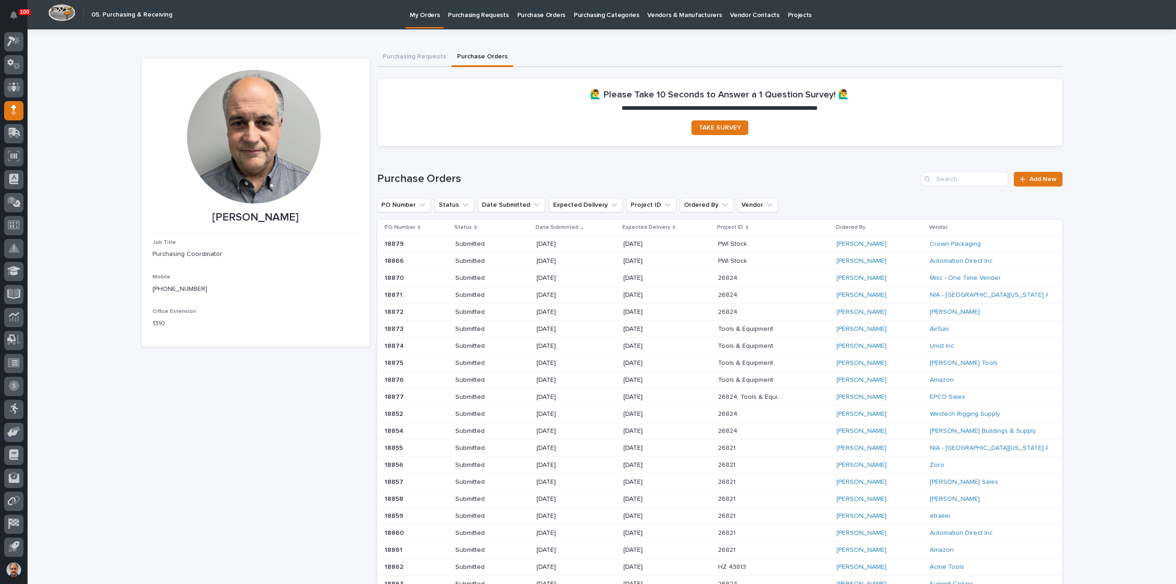
click at [558, 244] on p "[DATE]" at bounding box center [570, 244] width 66 height 8
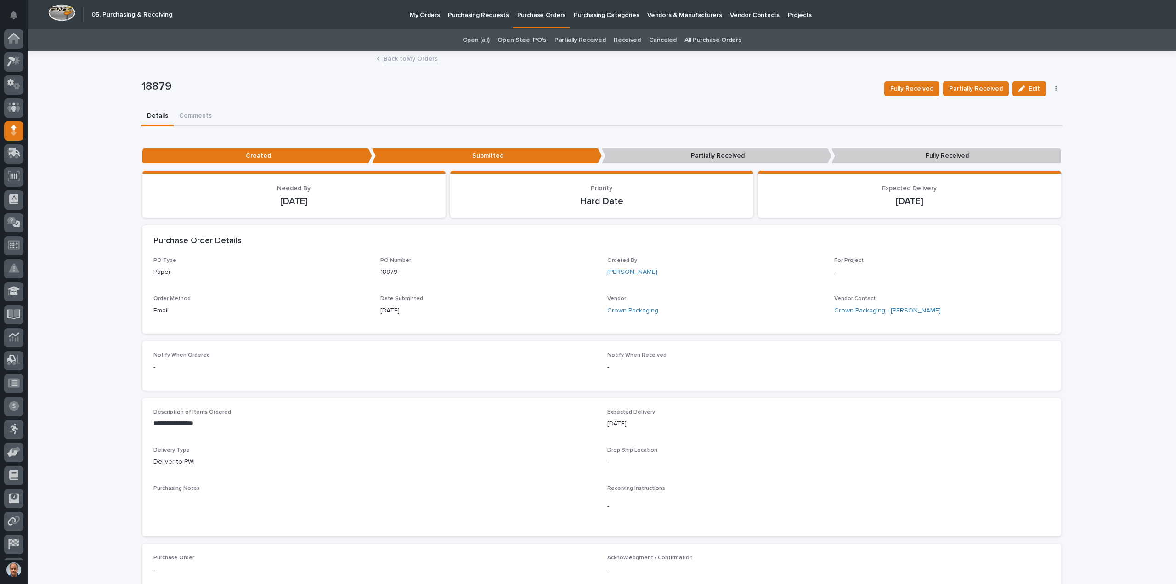
scroll to position [20, 0]
click at [1029, 88] on span "Edit" at bounding box center [1034, 89] width 11 height 8
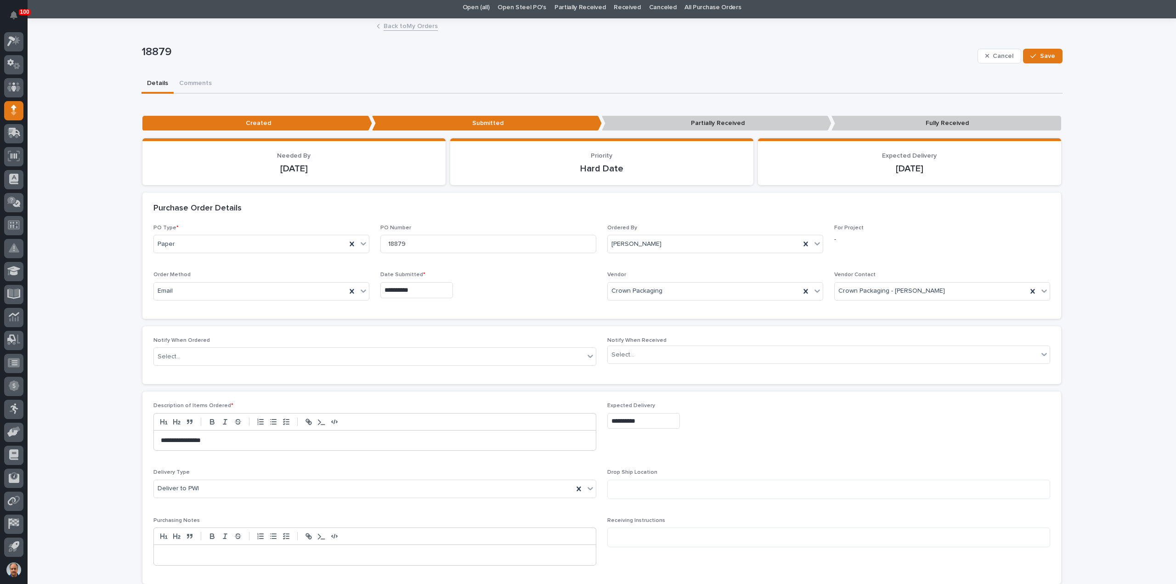
scroll to position [46, 0]
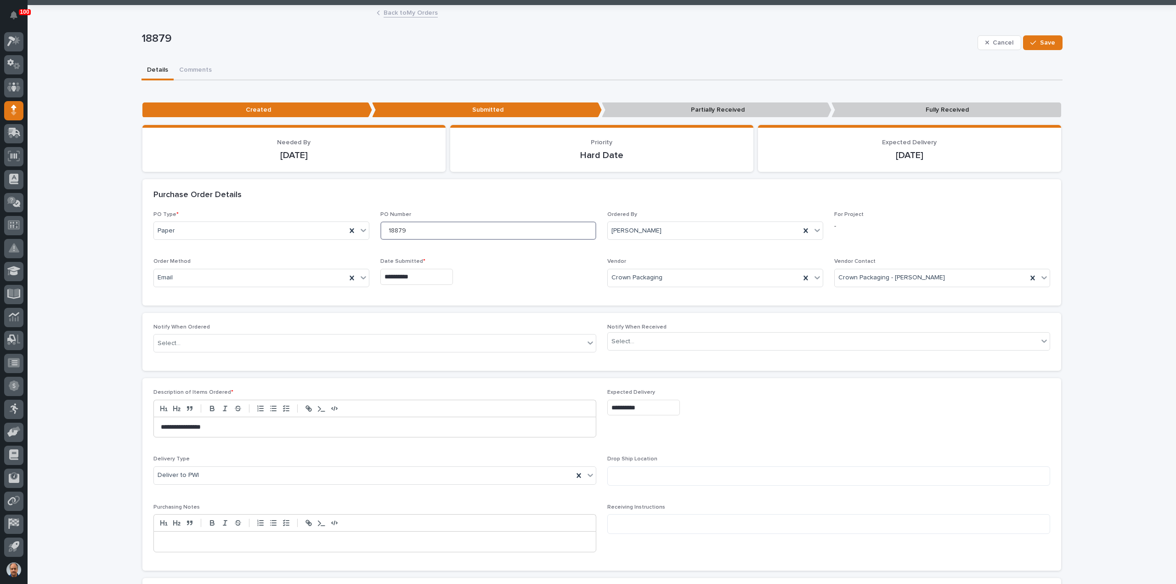
click at [411, 227] on input "18879" at bounding box center [488, 230] width 216 height 18
drag, startPoint x: 396, startPoint y: 229, endPoint x: 449, endPoint y: 230, distance: 52.9
click at [421, 227] on input "18879" at bounding box center [488, 230] width 216 height 18
type input "18880"
click at [1041, 42] on span "Save" at bounding box center [1047, 43] width 15 height 8
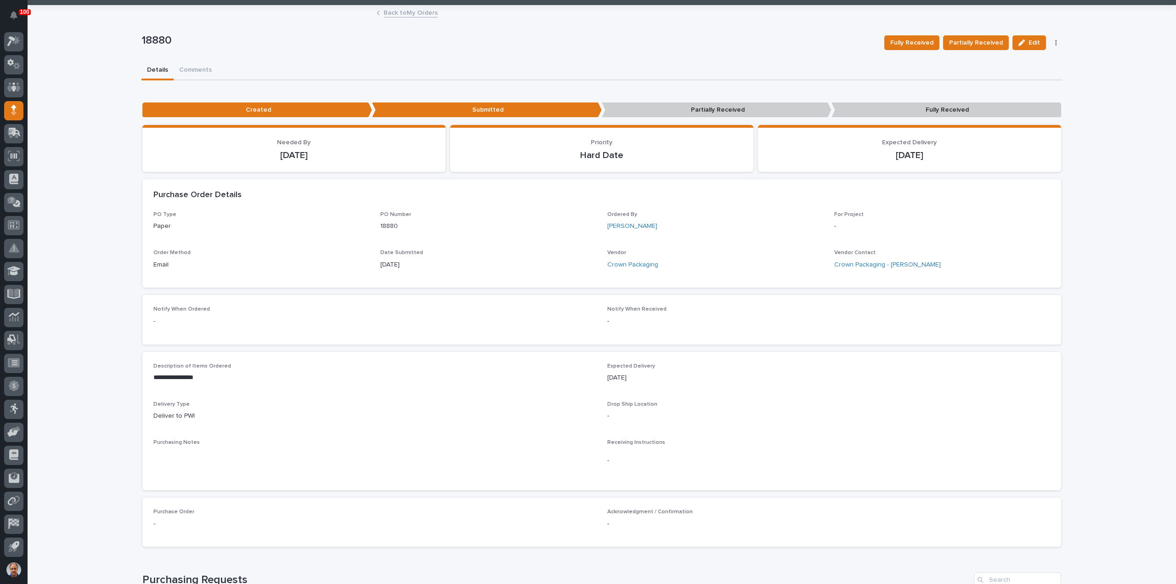
click at [415, 13] on link "Back to My Orders" at bounding box center [411, 12] width 54 height 11
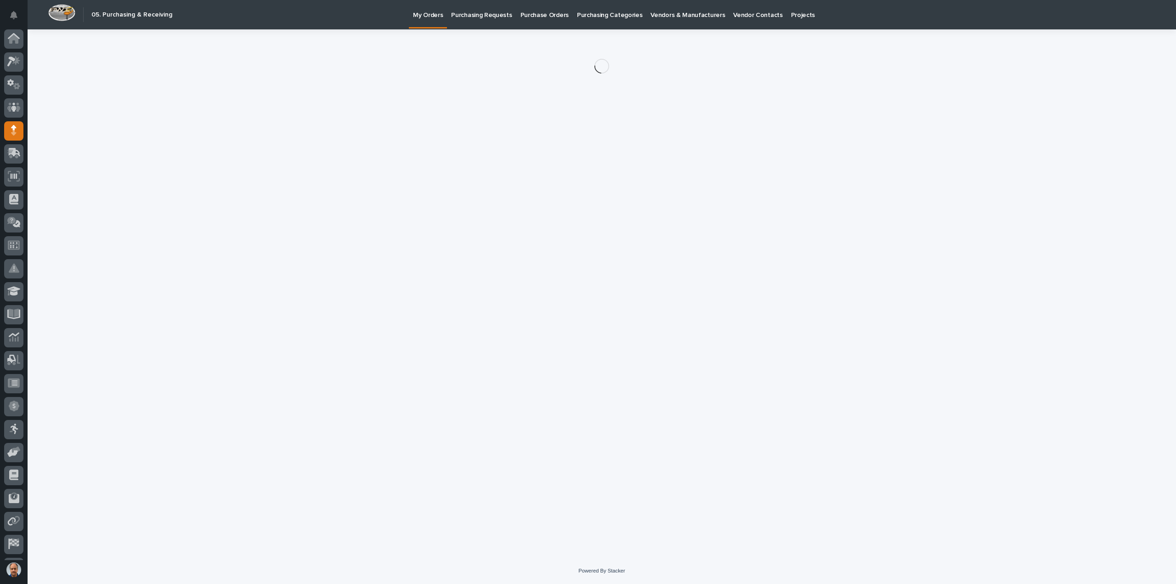
scroll to position [20, 0]
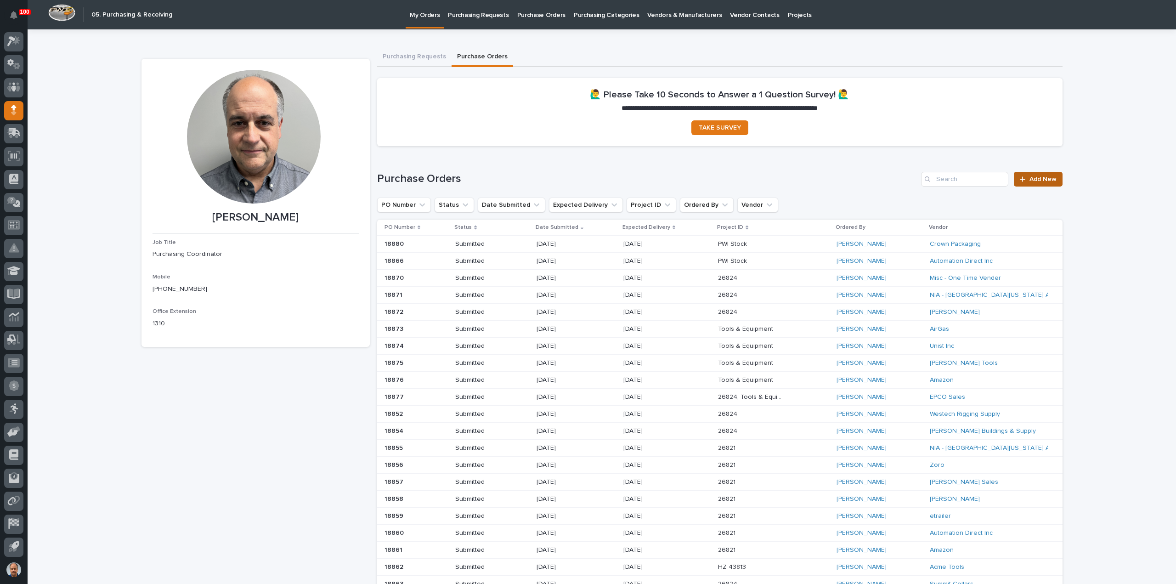
click at [1035, 177] on span "Add New" at bounding box center [1043, 179] width 27 height 6
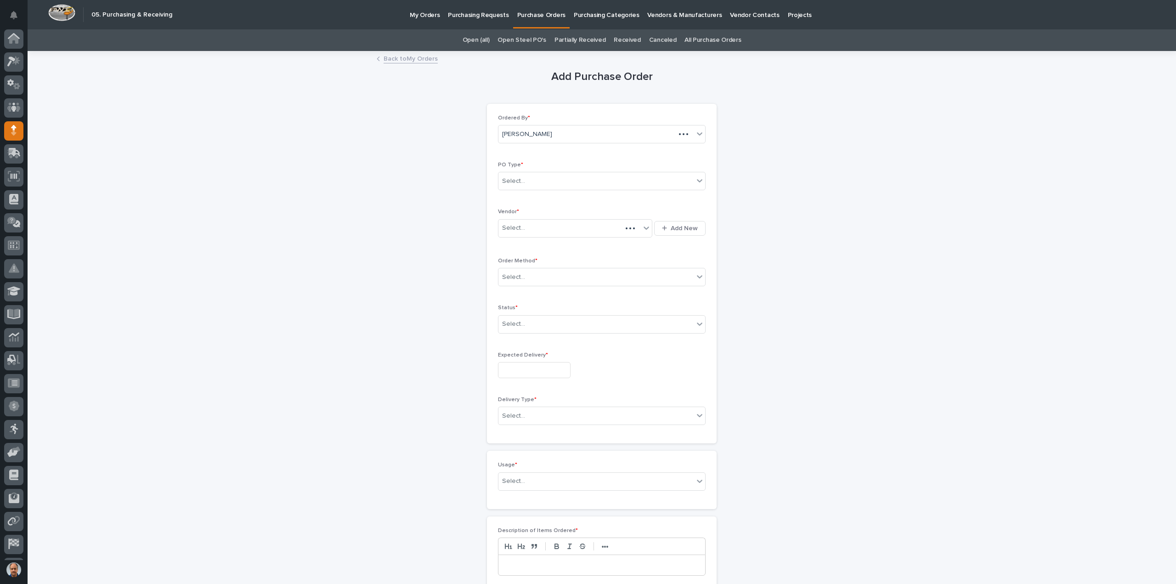
scroll to position [20, 0]
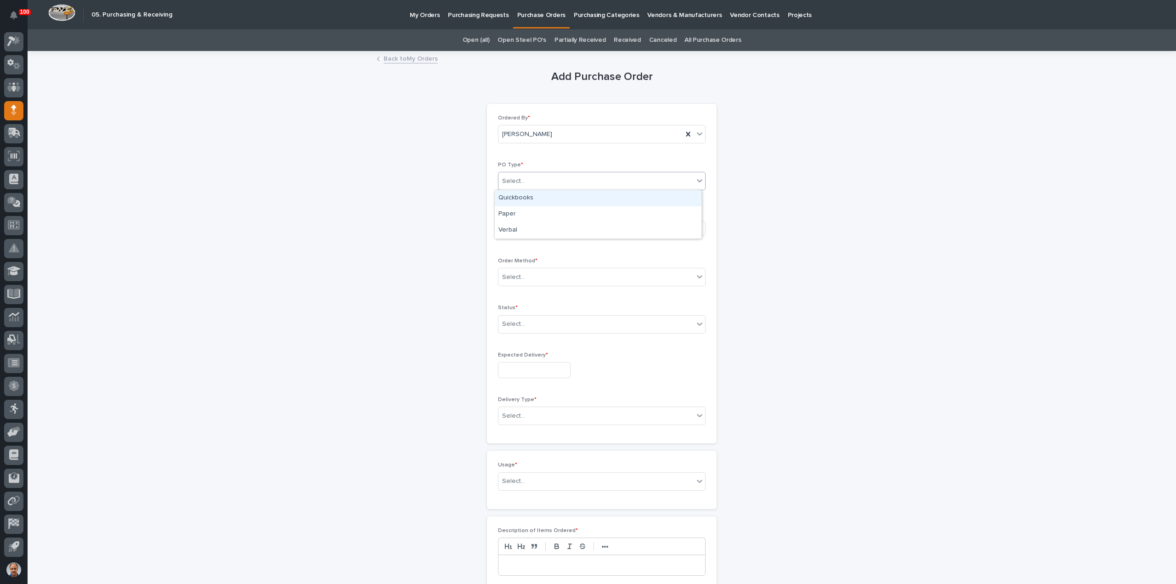
click at [561, 175] on div "Select..." at bounding box center [596, 181] width 195 height 15
click at [508, 213] on div "Paper" at bounding box center [598, 214] width 207 height 16
click at [531, 224] on div "Select..." at bounding box center [570, 228] width 142 height 15
type input "***"
click at [539, 243] on div "MSC Industrial Direct Co Inc" at bounding box center [572, 245] width 154 height 16
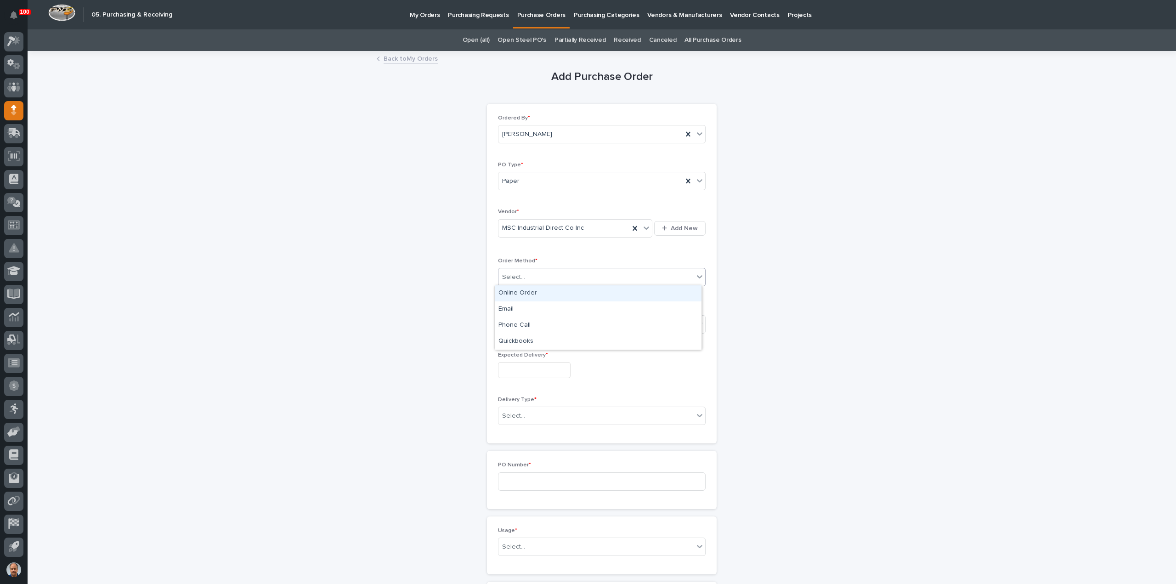
click at [547, 273] on div "Select..." at bounding box center [596, 277] width 195 height 15
click at [523, 293] on div "Online Order" at bounding box center [598, 293] width 207 height 16
drag, startPoint x: 541, startPoint y: 325, endPoint x: 537, endPoint y: 329, distance: 5.9
click at [541, 325] on div "Select..." at bounding box center [596, 324] width 195 height 15
click at [513, 355] on div "Submitted" at bounding box center [598, 356] width 207 height 16
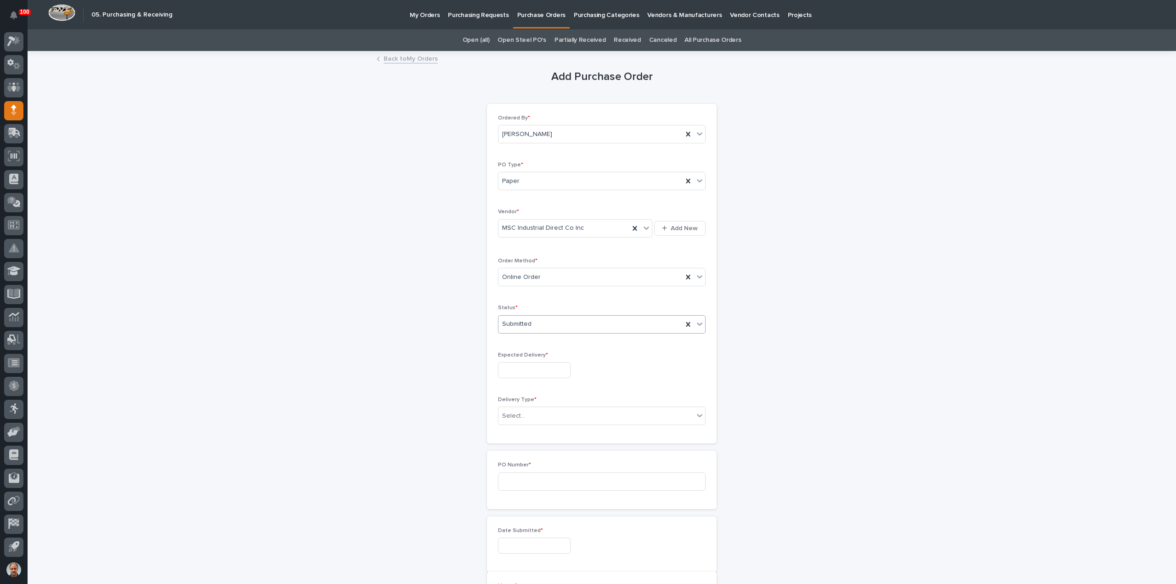
click at [525, 371] on input "text" at bounding box center [534, 370] width 73 height 16
click at [530, 323] on div "27" at bounding box center [528, 323] width 12 height 12
type input "**********"
click at [560, 413] on div "Select..." at bounding box center [596, 416] width 195 height 15
click at [526, 428] on div "Deliver to PWI" at bounding box center [598, 431] width 207 height 16
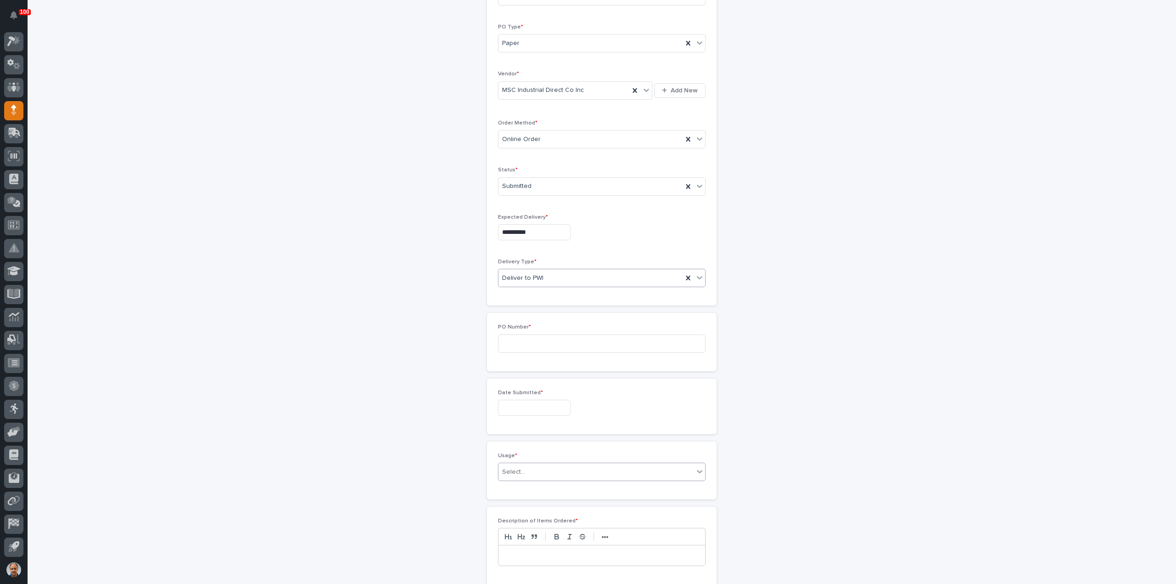
scroll to position [230, 0]
click at [523, 247] on input at bounding box center [602, 252] width 208 height 18
type input "18879"
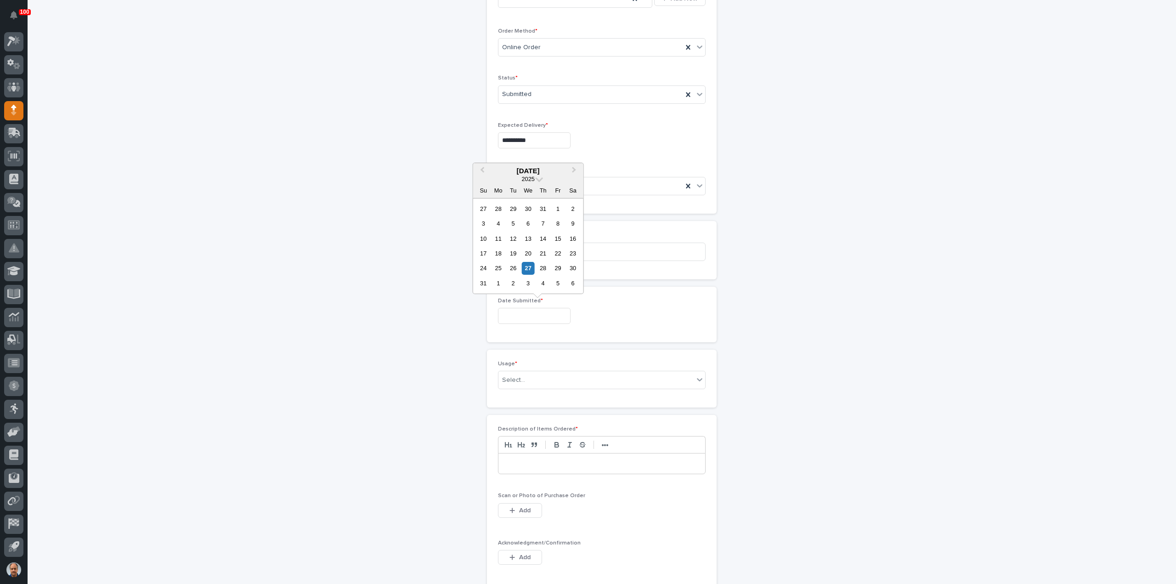
click at [509, 309] on input "text" at bounding box center [534, 316] width 73 height 16
click at [527, 270] on div "27" at bounding box center [528, 268] width 12 height 12
type input "**********"
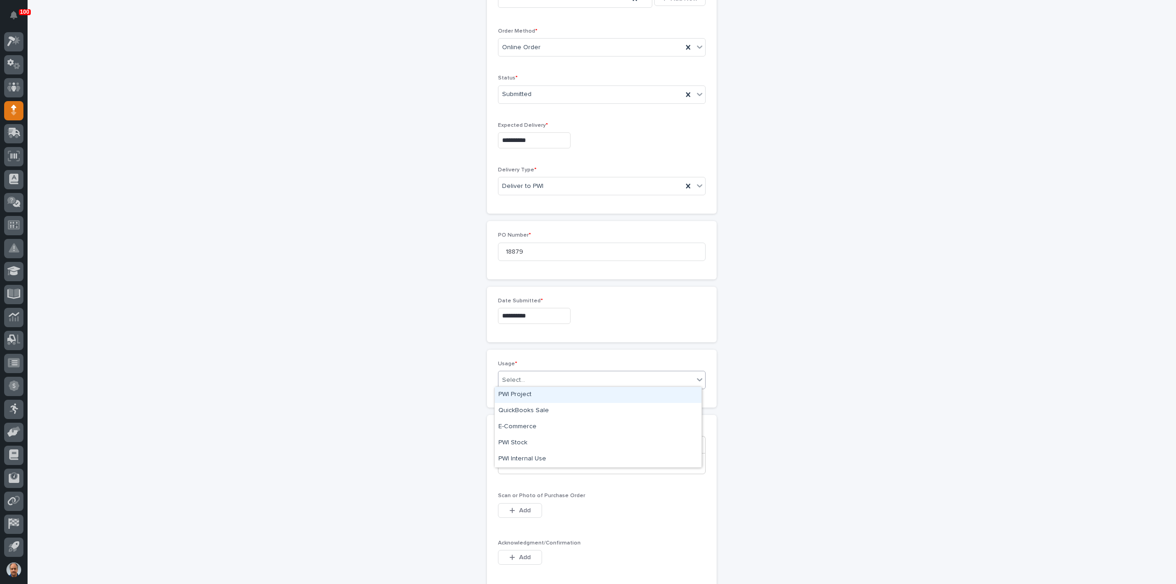
click at [516, 382] on div "Select..." at bounding box center [596, 380] width 195 height 15
click at [521, 457] on div "PWI Internal Use" at bounding box center [598, 459] width 207 height 16
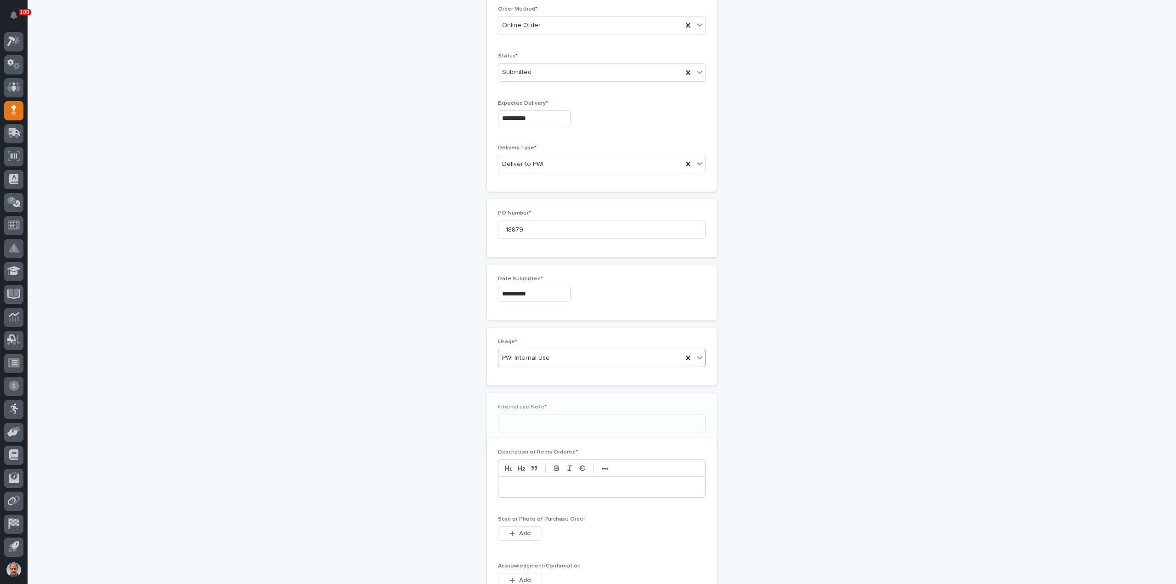
scroll to position [262, 0]
click at [530, 413] on input at bounding box center [602, 413] width 208 height 18
type input "drill bit"
click at [512, 488] on div at bounding box center [602, 497] width 207 height 20
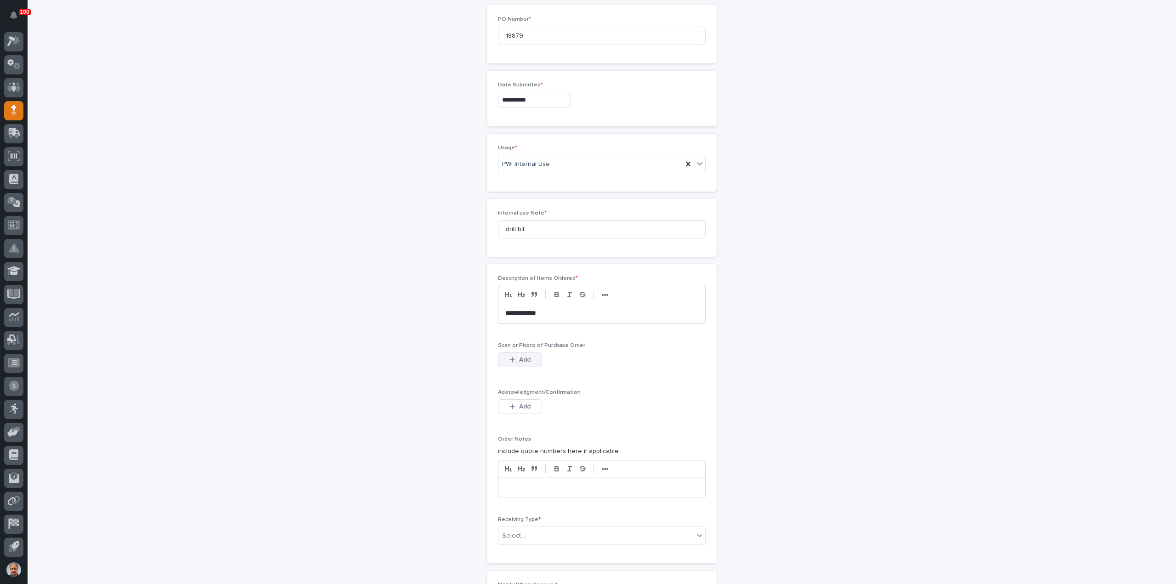
click at [527, 358] on button "Add" at bounding box center [520, 359] width 44 height 15
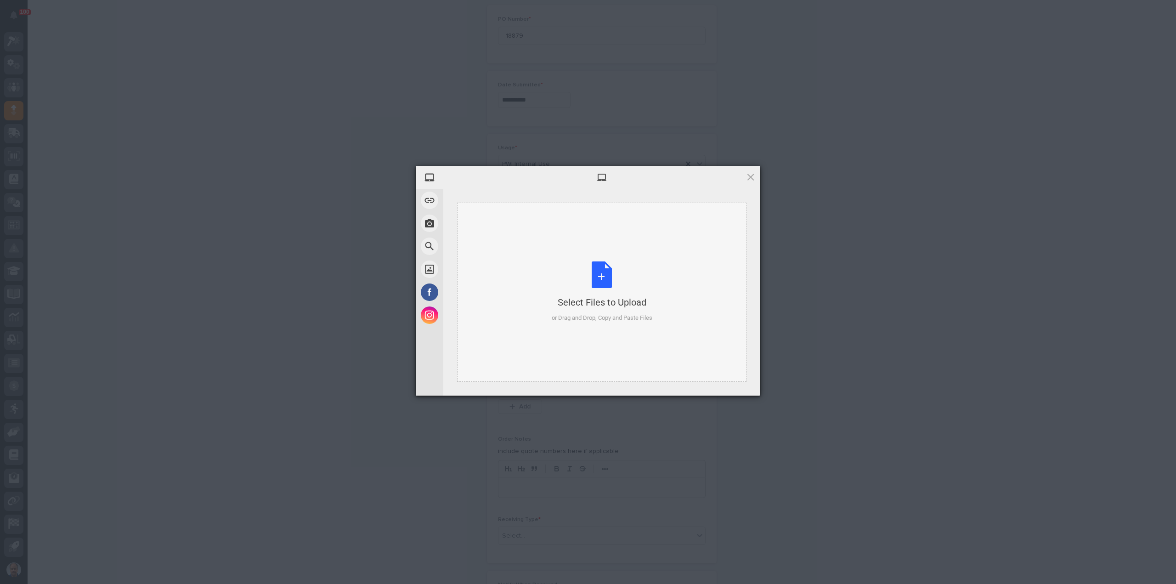
click at [602, 272] on div "Select Files to Upload or Drag and Drop, Copy and Paste Files" at bounding box center [602, 291] width 101 height 61
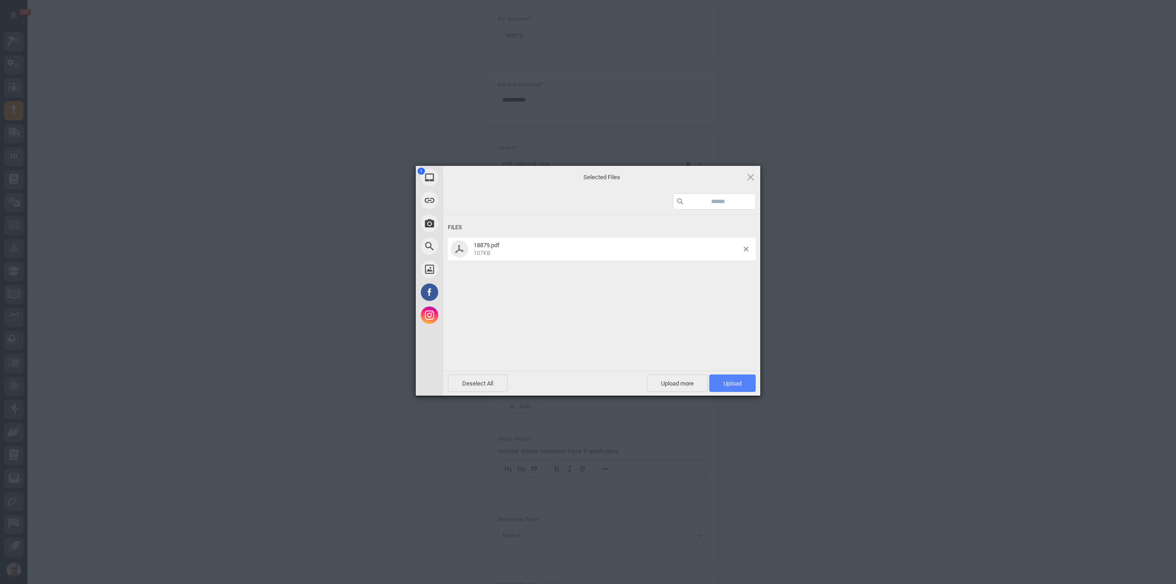
click at [738, 380] on span "Upload 1" at bounding box center [733, 383] width 18 height 7
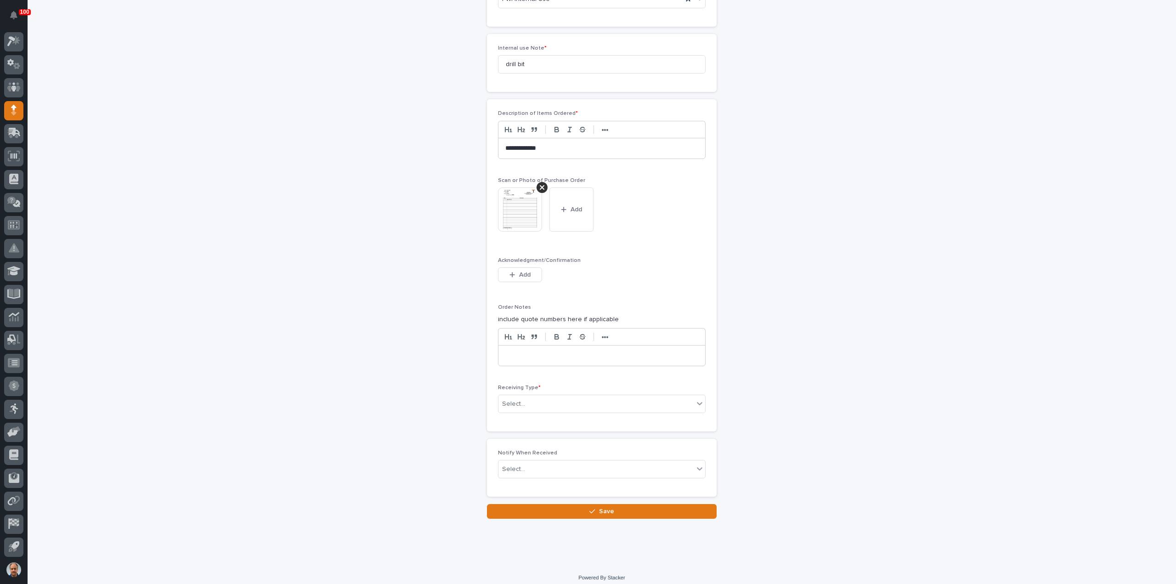
scroll to position [613, 0]
click at [556, 396] on div "Select..." at bounding box center [596, 401] width 195 height 15
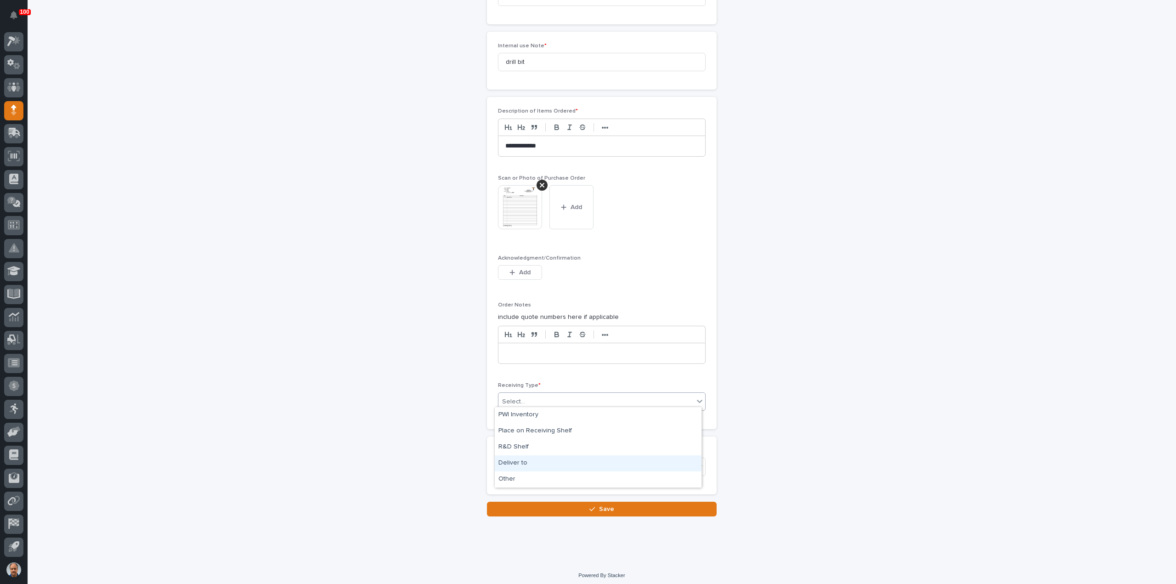
click at [528, 460] on div "Deliver to" at bounding box center [598, 463] width 207 height 16
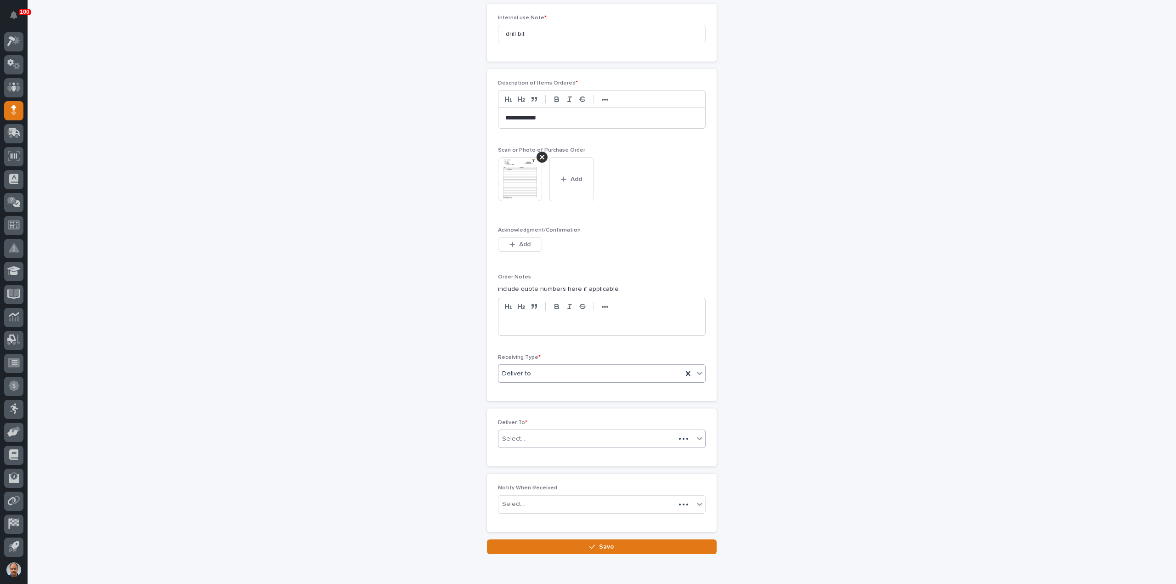
scroll to position [646, 0]
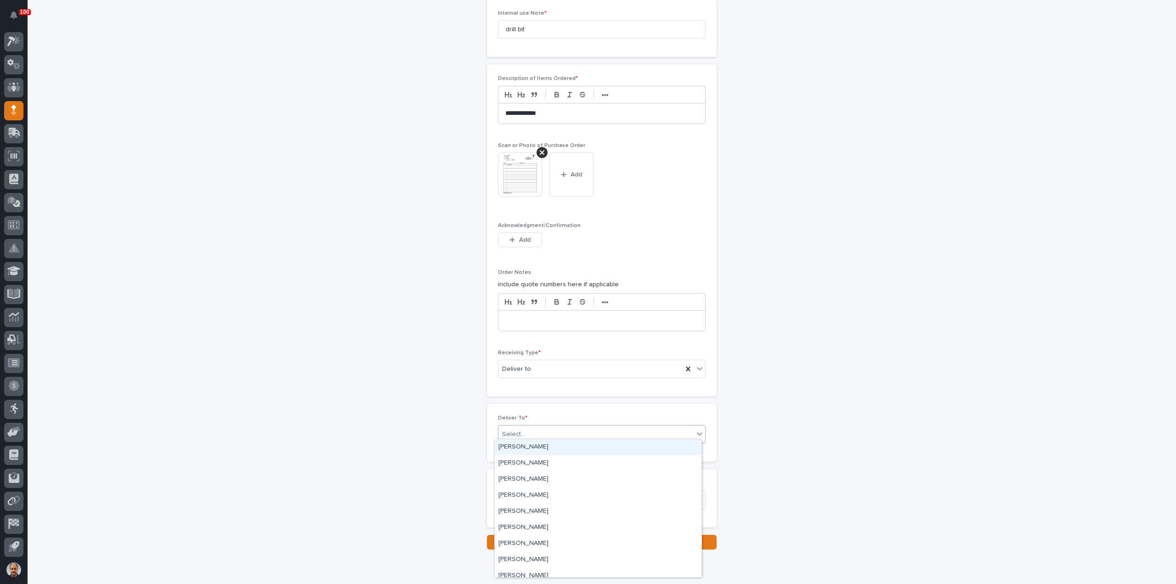
click at [539, 431] on div "Select..." at bounding box center [596, 434] width 195 height 15
type input "***"
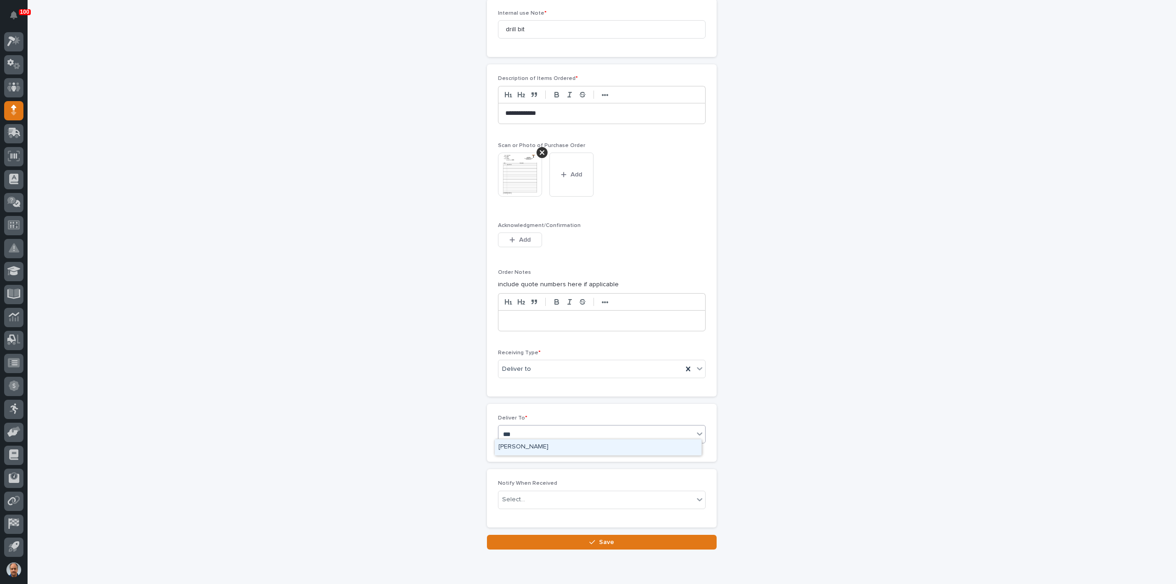
click at [529, 441] on div "[PERSON_NAME]" at bounding box center [598, 447] width 207 height 16
click at [599, 539] on span "Save" at bounding box center [606, 542] width 15 height 8
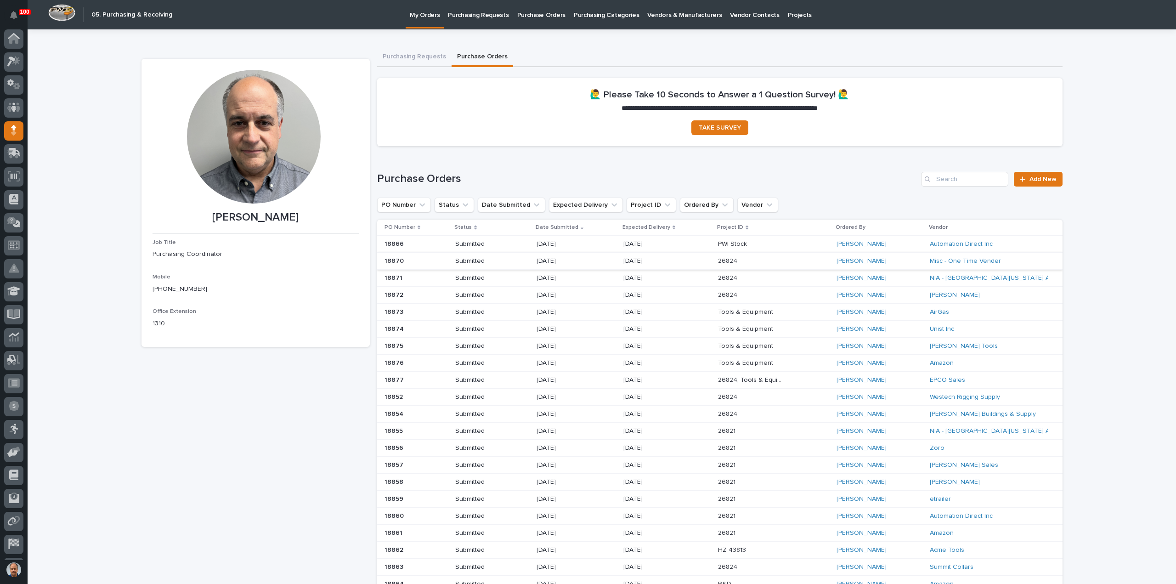
scroll to position [20, 0]
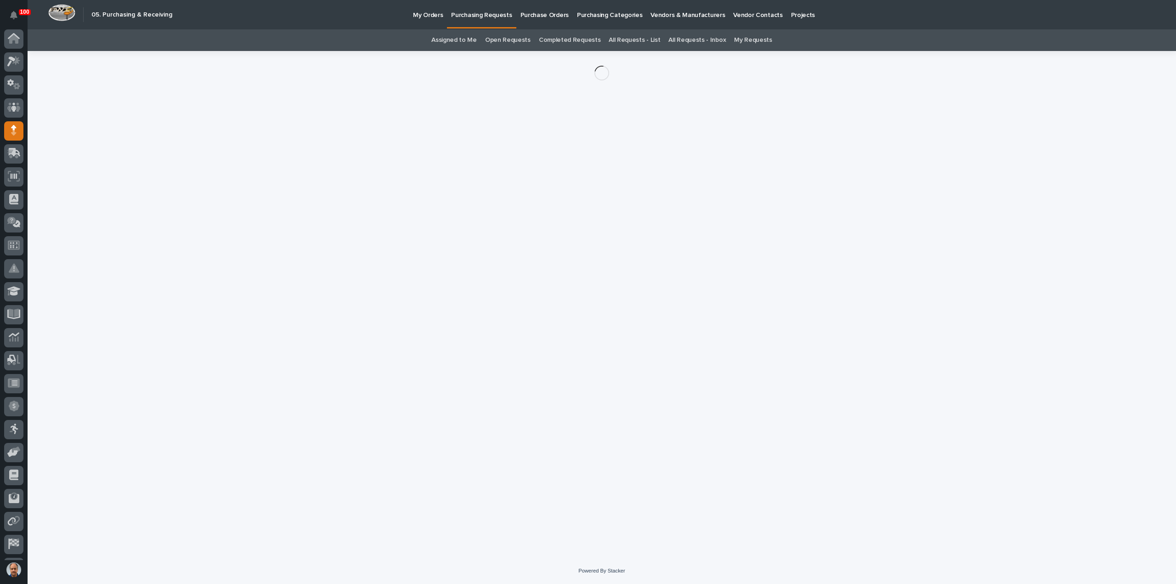
scroll to position [20, 0]
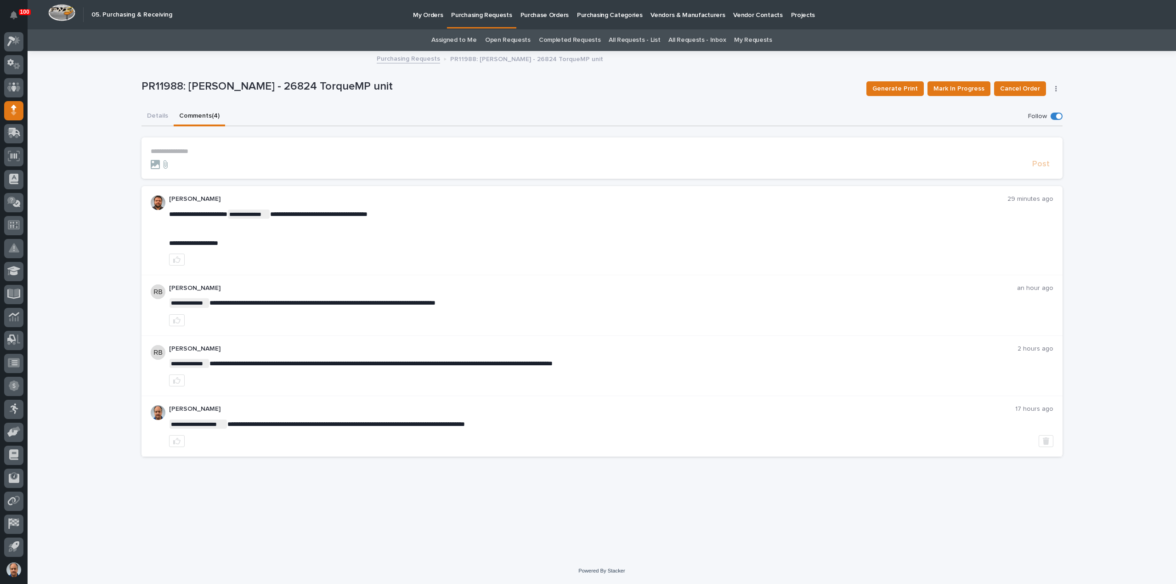
click at [179, 150] on p "**********" at bounding box center [602, 152] width 903 height 8
click at [164, 150] on p "**********" at bounding box center [602, 152] width 903 height 8
click at [154, 115] on button "Details" at bounding box center [158, 116] width 32 height 19
